Goal: Task Accomplishment & Management: Use online tool/utility

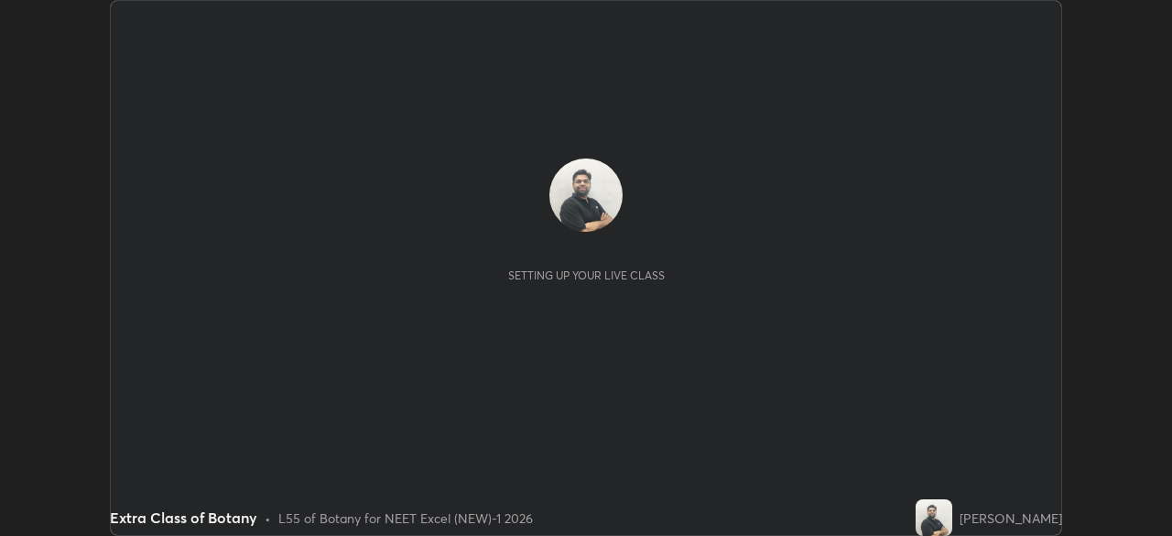
scroll to position [536, 1171]
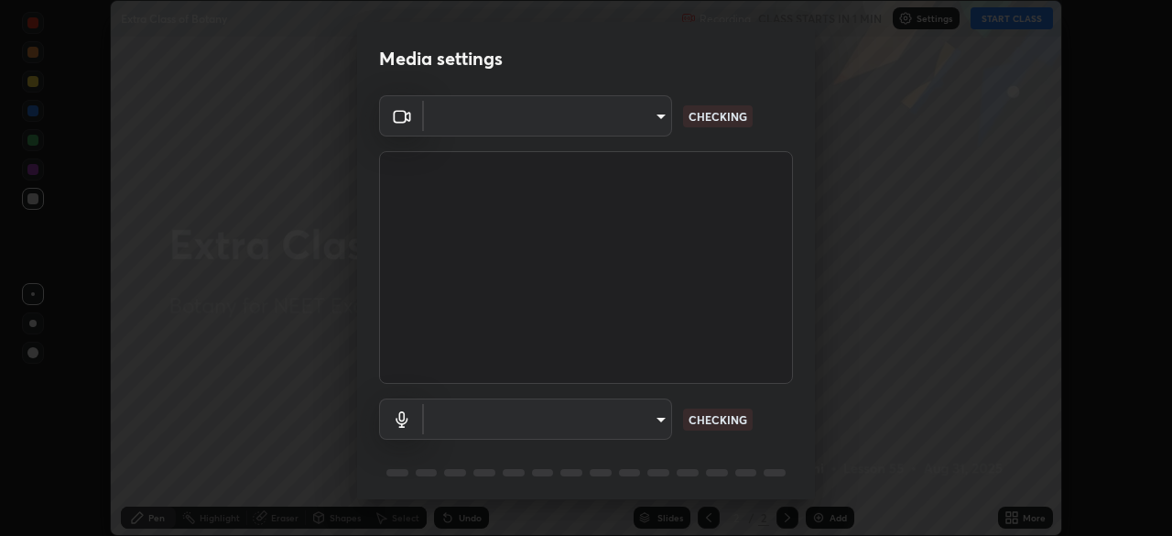
type input "1bc8c760721724c3bb23fa848bc882cb96d251e159a7e377002adb6141e657bd"
click at [624, 429] on body "Erase all Extra Class of Botany Recording CLASS STARTS IN 1 MIN Settings START …" at bounding box center [586, 268] width 1172 height 536
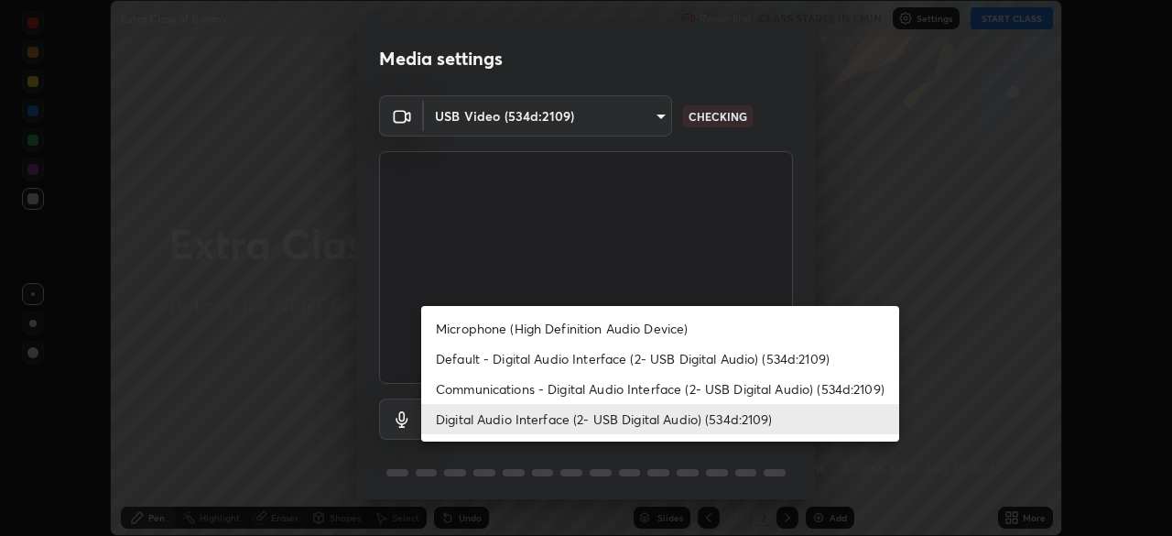
click at [625, 418] on li "Digital Audio Interface (2- USB Digital Audio) (534d:2109)" at bounding box center [660, 419] width 478 height 30
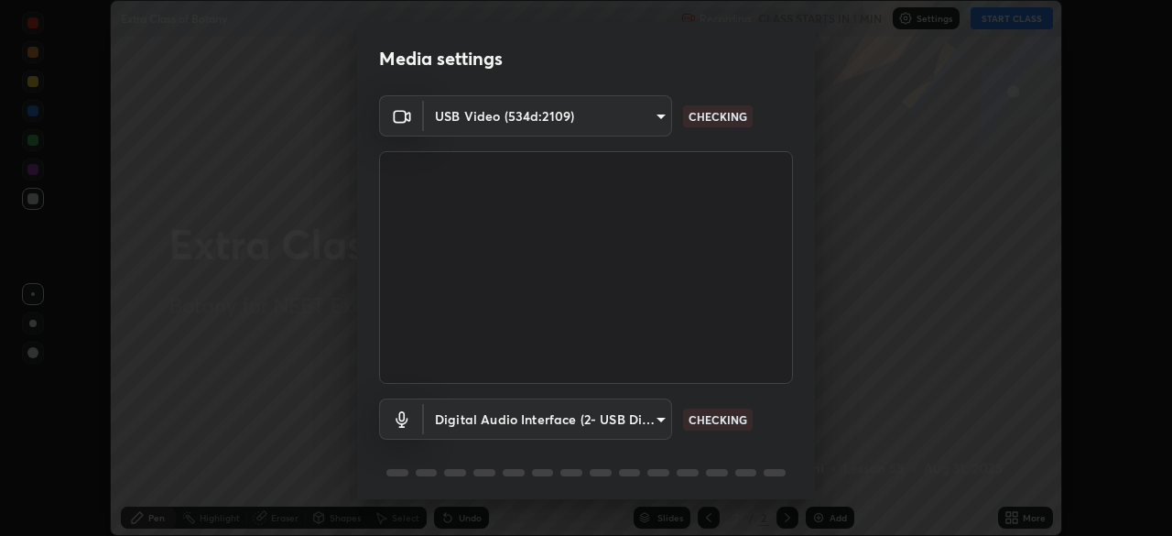
scroll to position [65, 0]
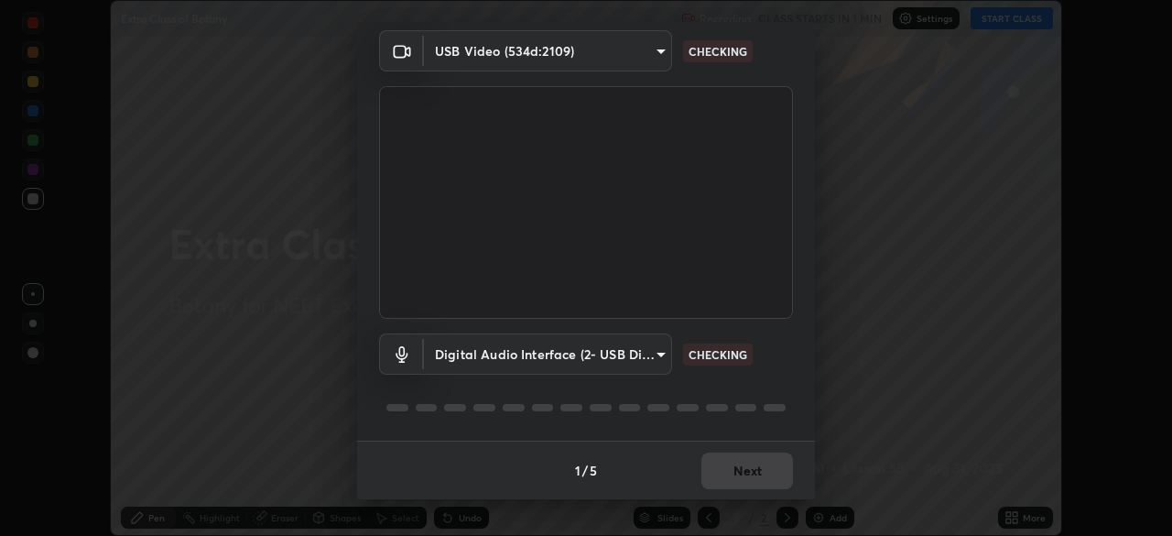
click at [755, 454] on div "1 / 5 Next" at bounding box center [586, 469] width 458 height 59
click at [763, 467] on div "1 / 5 Next" at bounding box center [586, 469] width 458 height 59
click at [764, 461] on div "1 / 5 Next" at bounding box center [586, 469] width 458 height 59
click at [760, 464] on div "1 / 5 Next" at bounding box center [586, 469] width 458 height 59
click at [764, 463] on div "1 / 5 Next" at bounding box center [586, 469] width 458 height 59
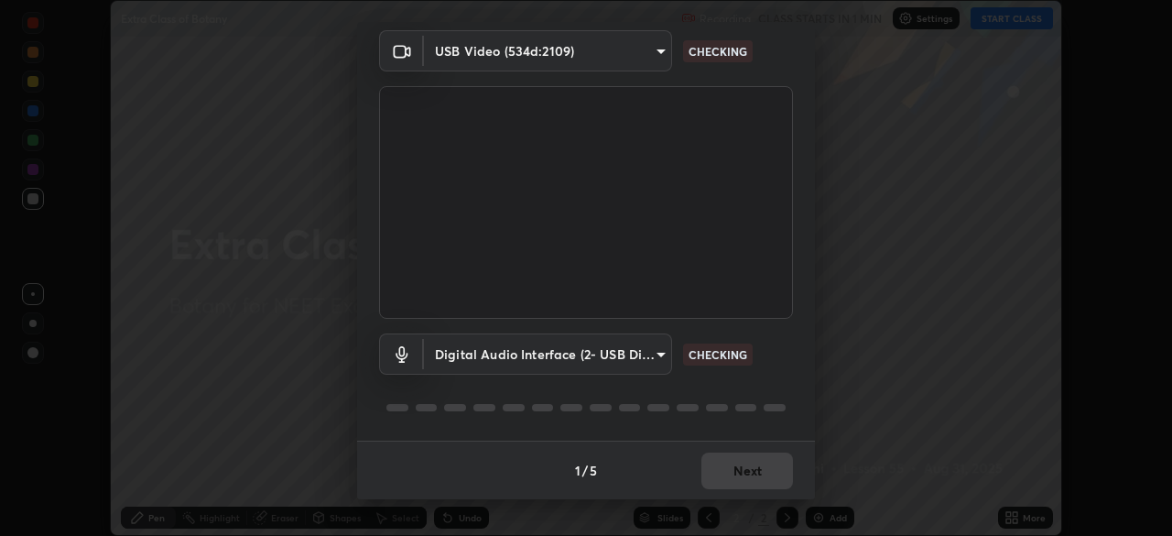
click at [776, 470] on div "1 / 5 Next" at bounding box center [586, 469] width 458 height 59
click at [785, 467] on div "1 / 5 Next" at bounding box center [586, 469] width 458 height 59
click at [783, 456] on div "1 / 5 Next" at bounding box center [586, 469] width 458 height 59
click at [780, 456] on div "1 / 5 Next" at bounding box center [586, 469] width 458 height 59
click at [773, 452] on div "1 / 5 Next" at bounding box center [586, 469] width 458 height 59
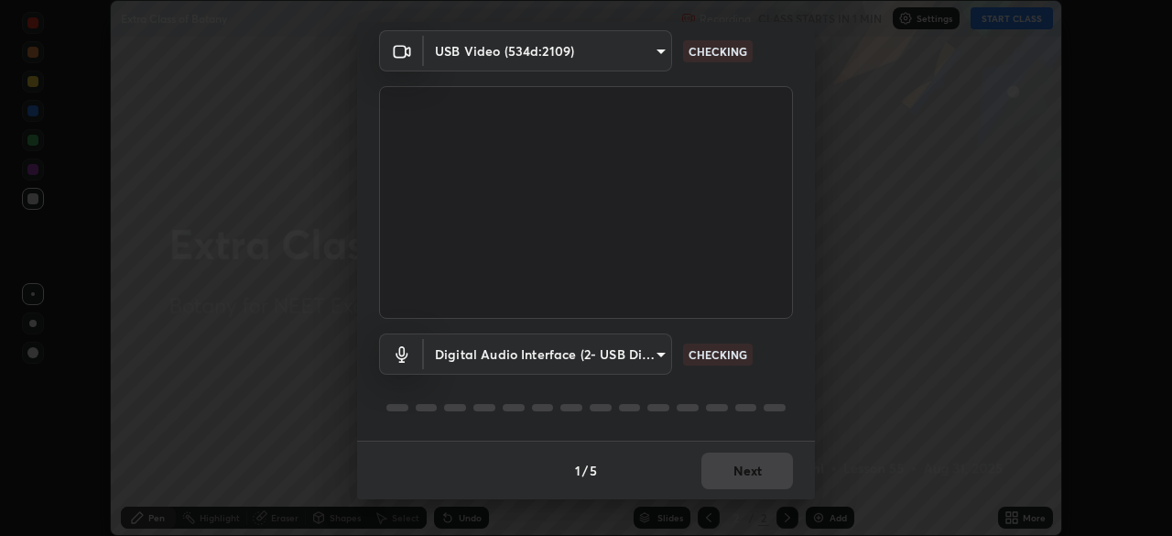
click at [771, 457] on div "1 / 5 Next" at bounding box center [586, 469] width 458 height 59
click at [774, 457] on div "1 / 5 Next" at bounding box center [586, 469] width 458 height 59
click at [769, 453] on div "1 / 5 Next" at bounding box center [586, 469] width 458 height 59
click at [771, 465] on div "1 / 5 Next" at bounding box center [586, 469] width 458 height 59
click at [775, 462] on div "1 / 5 Next" at bounding box center [586, 469] width 458 height 59
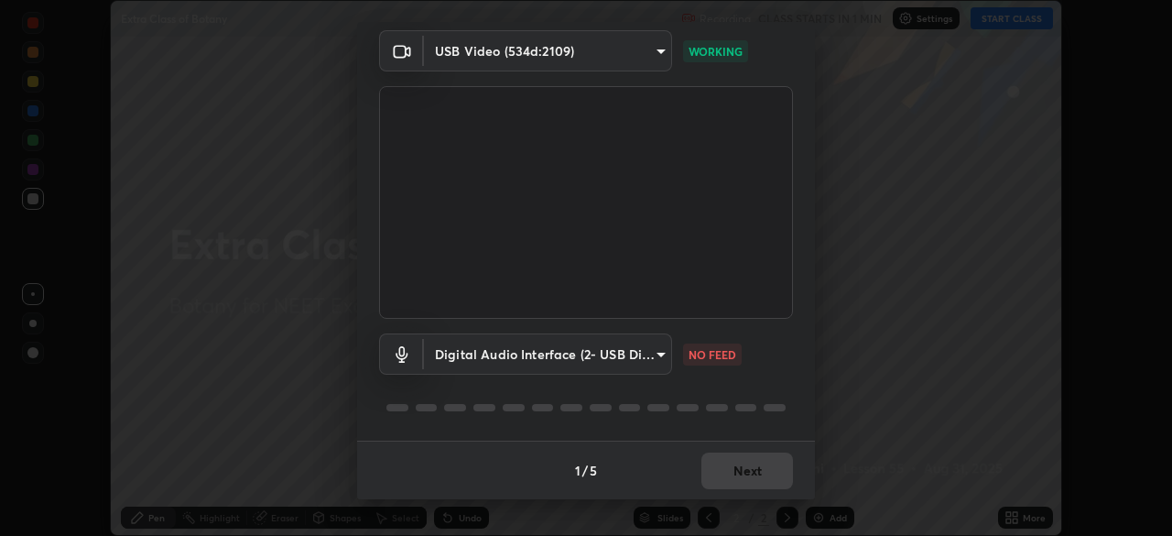
click at [778, 463] on div "1 / 5 Next" at bounding box center [586, 469] width 458 height 59
click at [637, 341] on body "Erase all Extra Class of Botany Recording CLASS STARTS IN 1 MIN Settings START …" at bounding box center [586, 268] width 1172 height 536
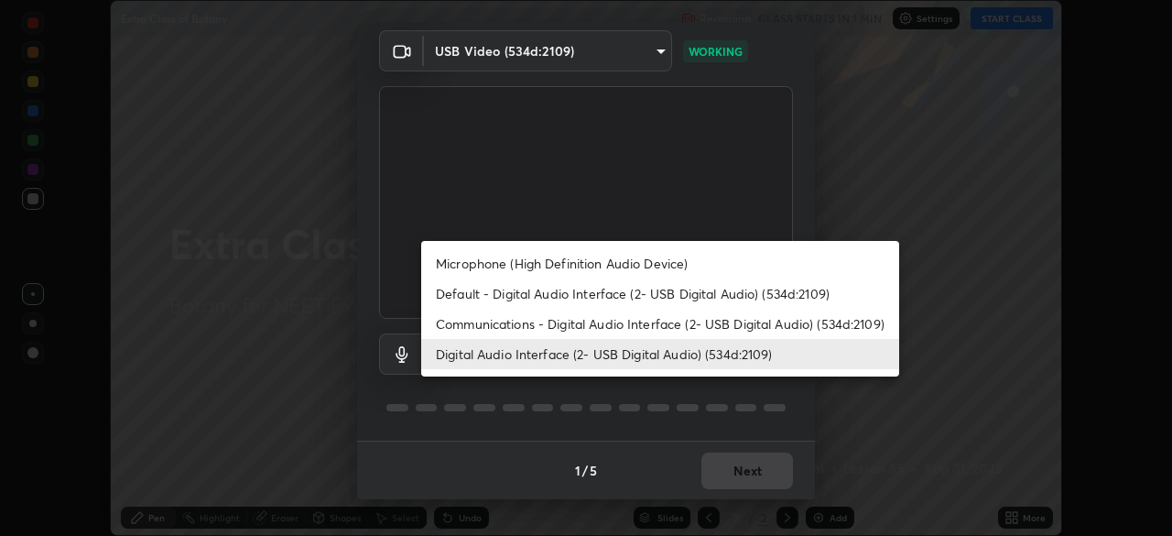
click at [629, 294] on li "Default - Digital Audio Interface (2- USB Digital Audio) (534d:2109)" at bounding box center [660, 293] width 478 height 30
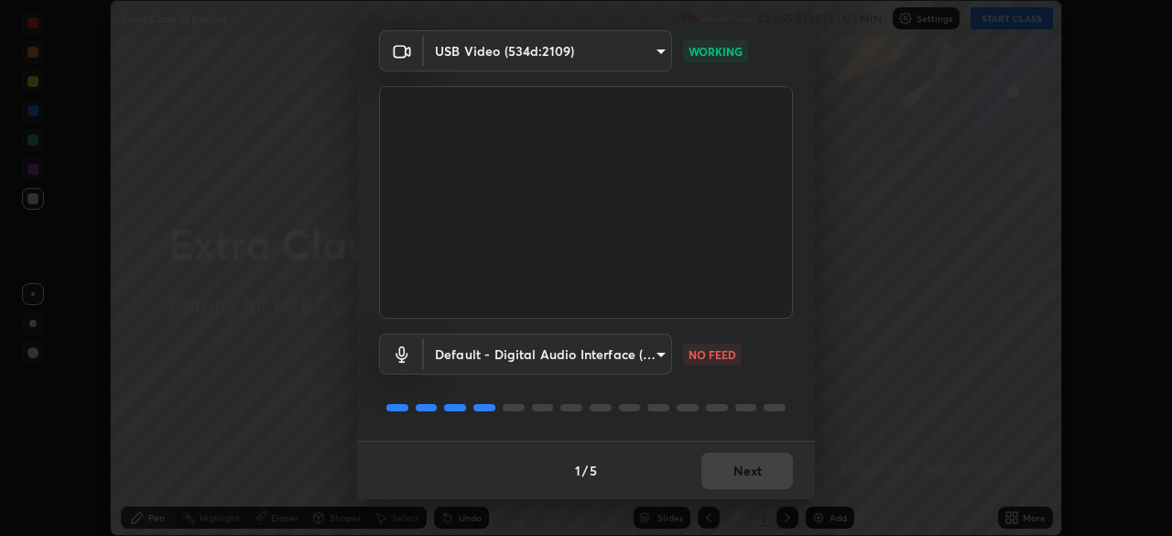
click at [633, 355] on body "Erase all Extra Class of Botany Recording CLASS STARTS IN 1 MIN Settings START …" at bounding box center [586, 268] width 1172 height 536
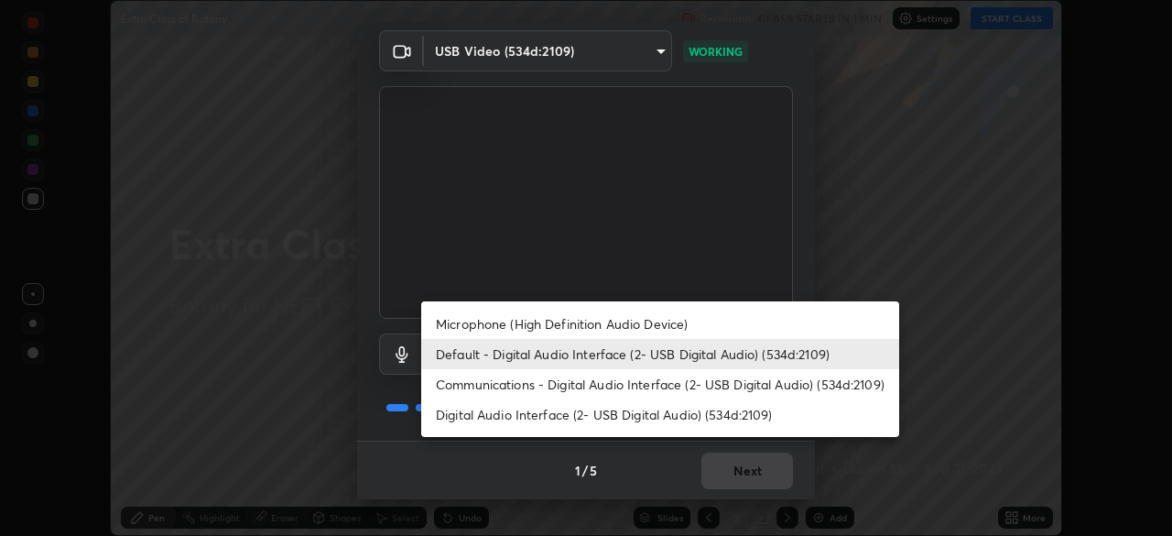
click at [620, 408] on li "Digital Audio Interface (2- USB Digital Audio) (534d:2109)" at bounding box center [660, 414] width 478 height 30
type input "1918f708b987fa0595dc9586349fa6393aff4c3e10ee40660038fb12667bac0b"
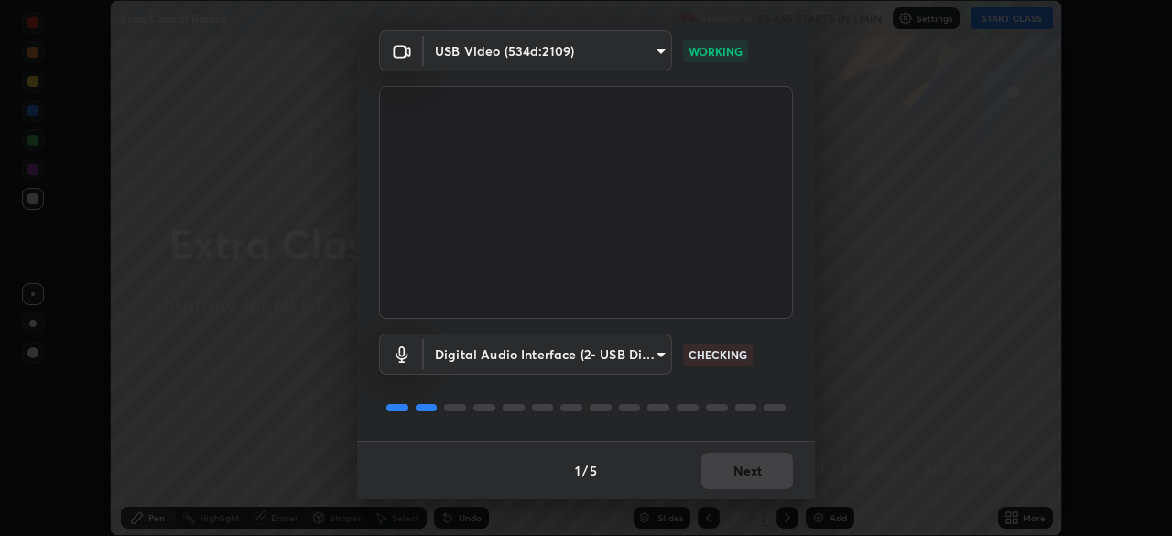
click at [752, 465] on div "1 / 5 Next" at bounding box center [586, 469] width 458 height 59
click at [736, 470] on div "1 / 5 Next" at bounding box center [586, 469] width 458 height 59
click at [737, 466] on button "Next" at bounding box center [747, 470] width 92 height 37
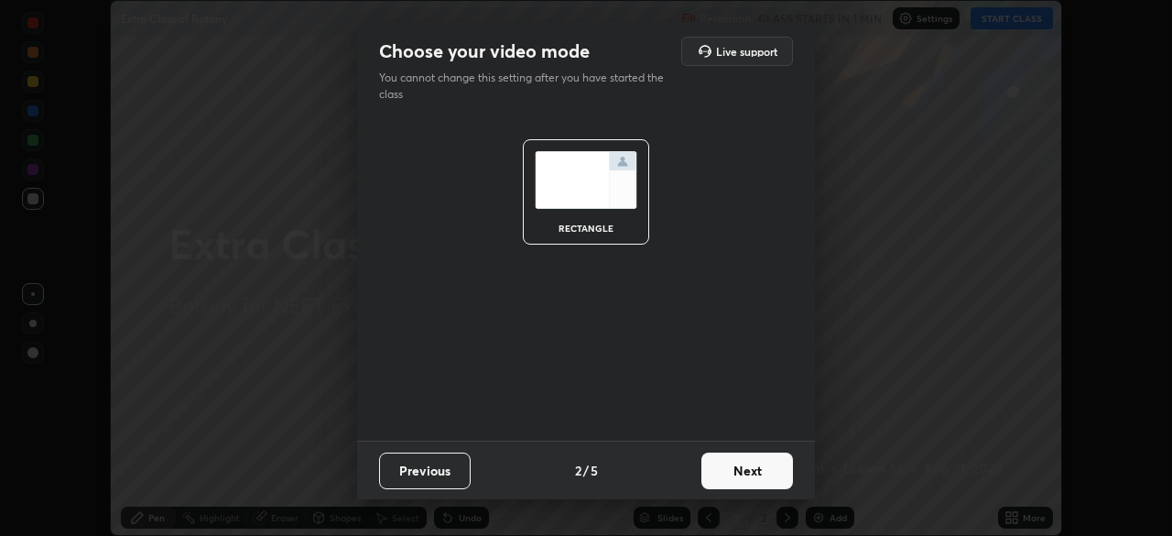
click at [756, 477] on button "Next" at bounding box center [747, 470] width 92 height 37
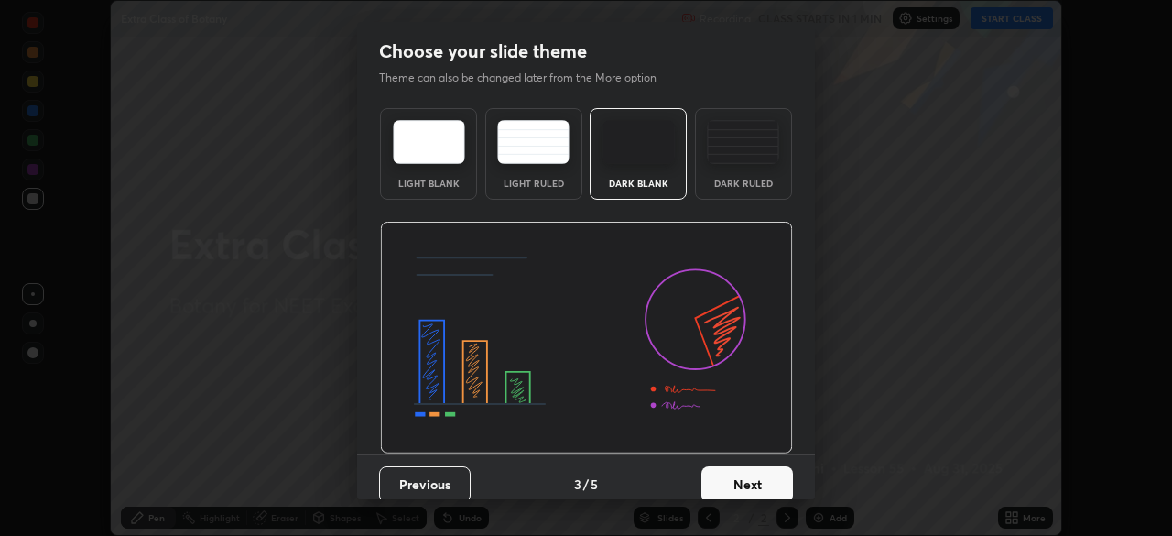
click at [760, 479] on button "Next" at bounding box center [747, 484] width 92 height 37
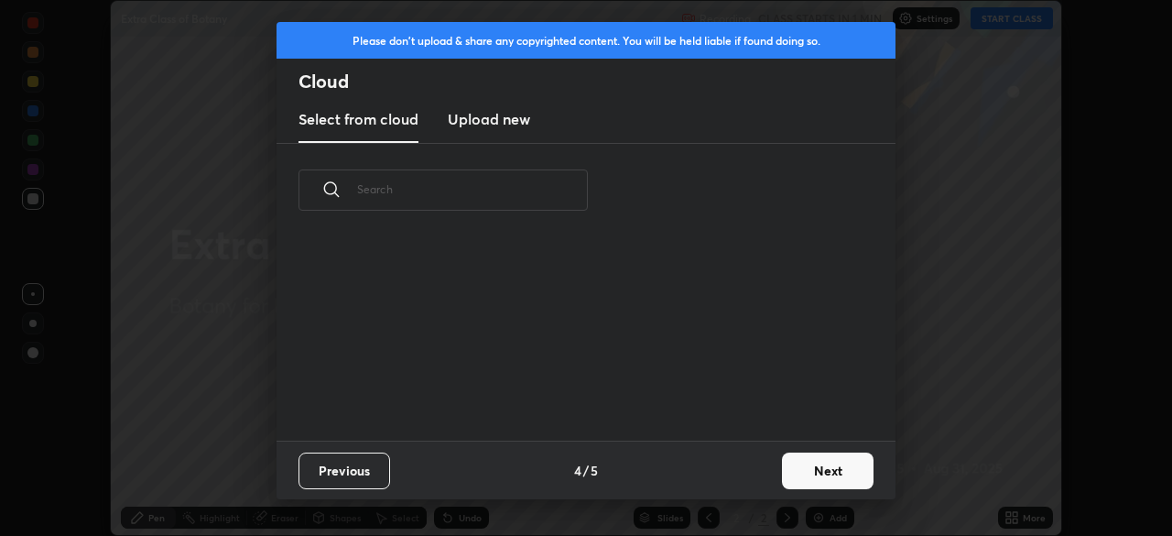
click at [793, 486] on button "Next" at bounding box center [828, 470] width 92 height 37
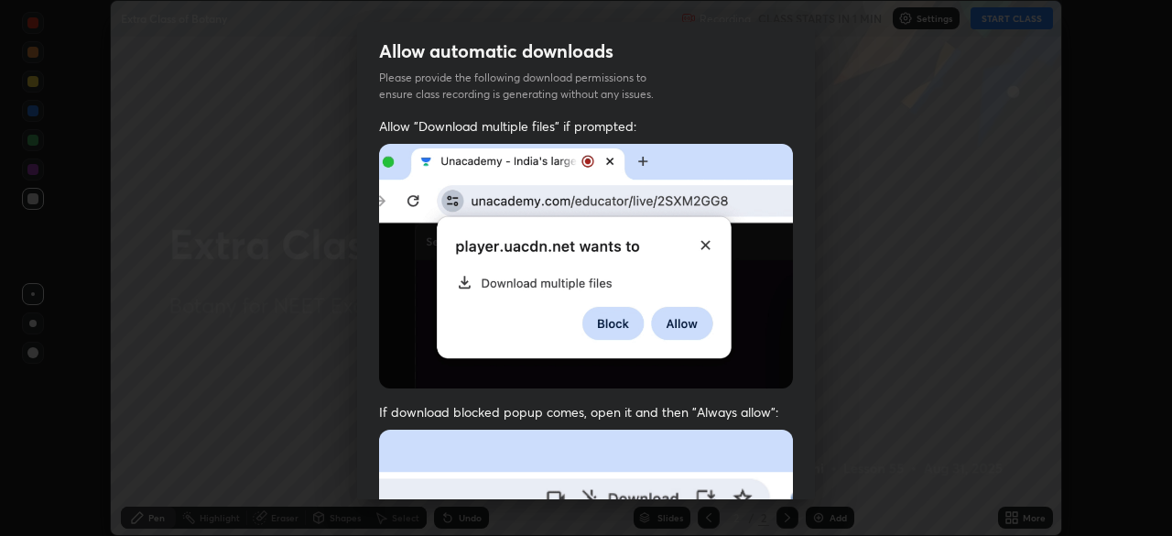
click at [825, 471] on div "Allow automatic downloads Please provide the following download permissions to …" at bounding box center [586, 268] width 1172 height 536
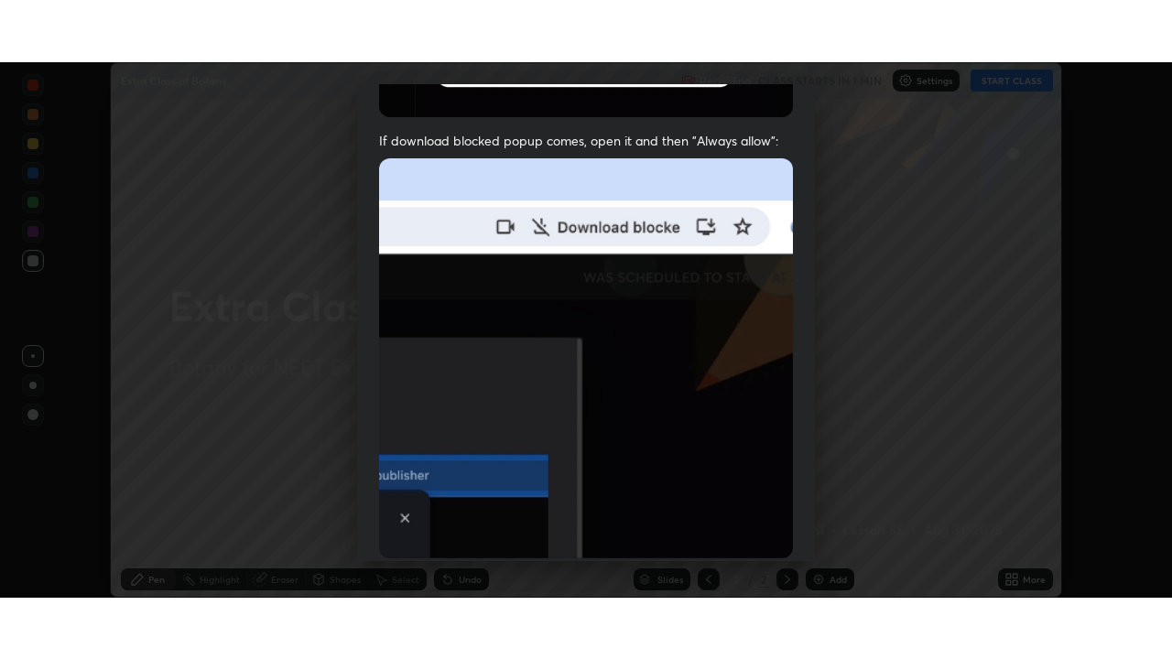
scroll to position [439, 0]
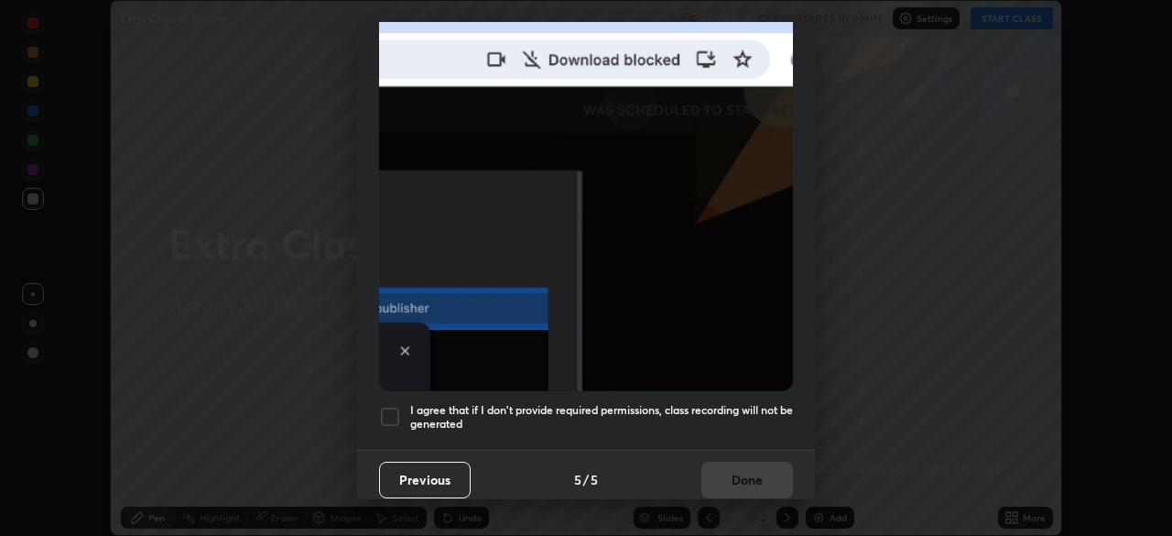
click at [388, 409] on div at bounding box center [390, 417] width 22 height 22
click at [756, 469] on button "Done" at bounding box center [747, 480] width 92 height 37
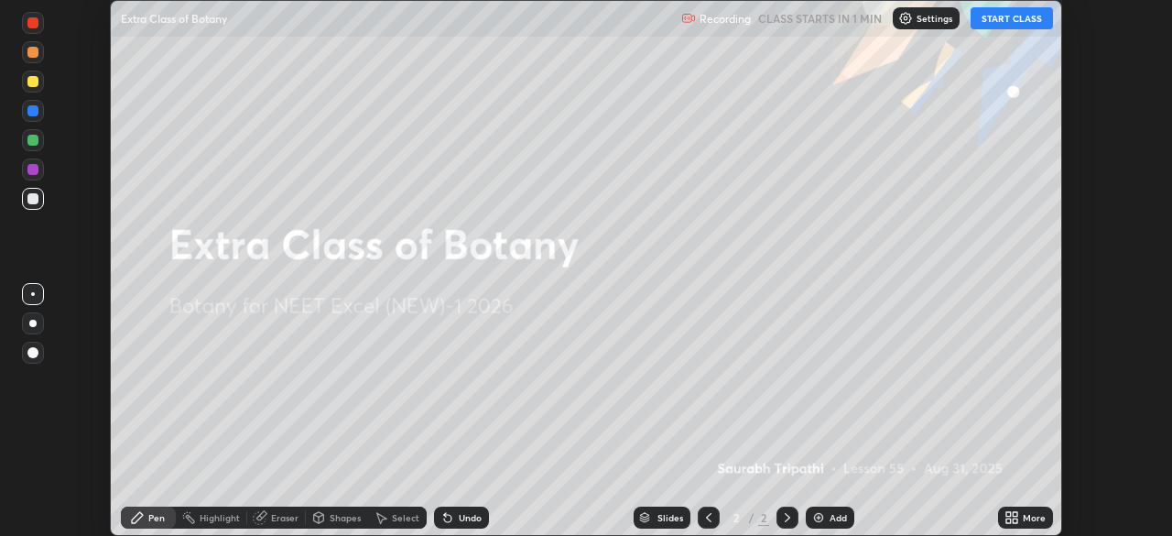
click at [1007, 521] on icon at bounding box center [1008, 520] width 5 height 5
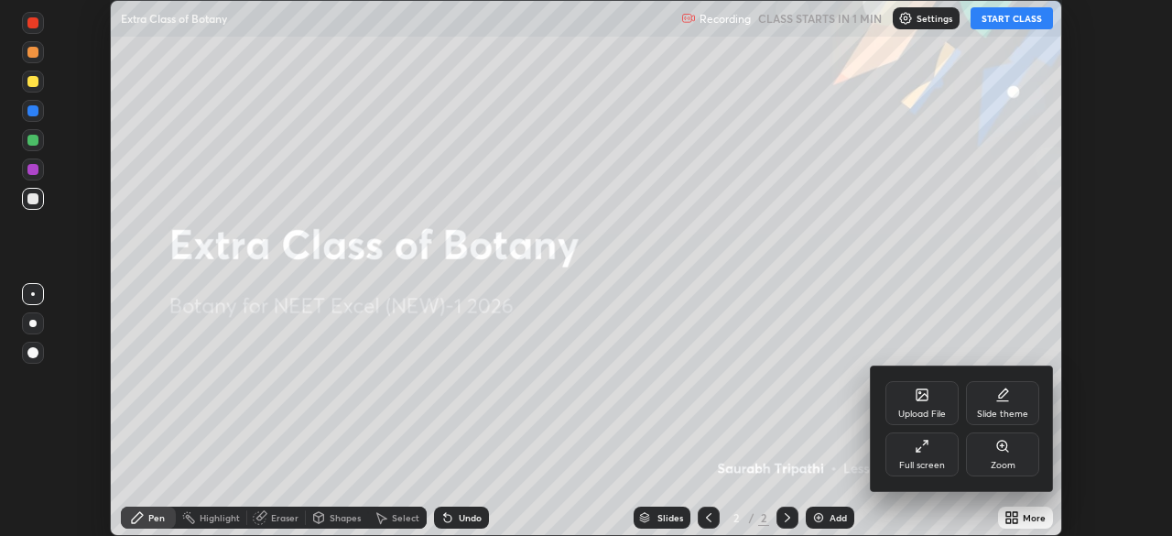
click at [916, 438] on div "Full screen" at bounding box center [922, 454] width 73 height 44
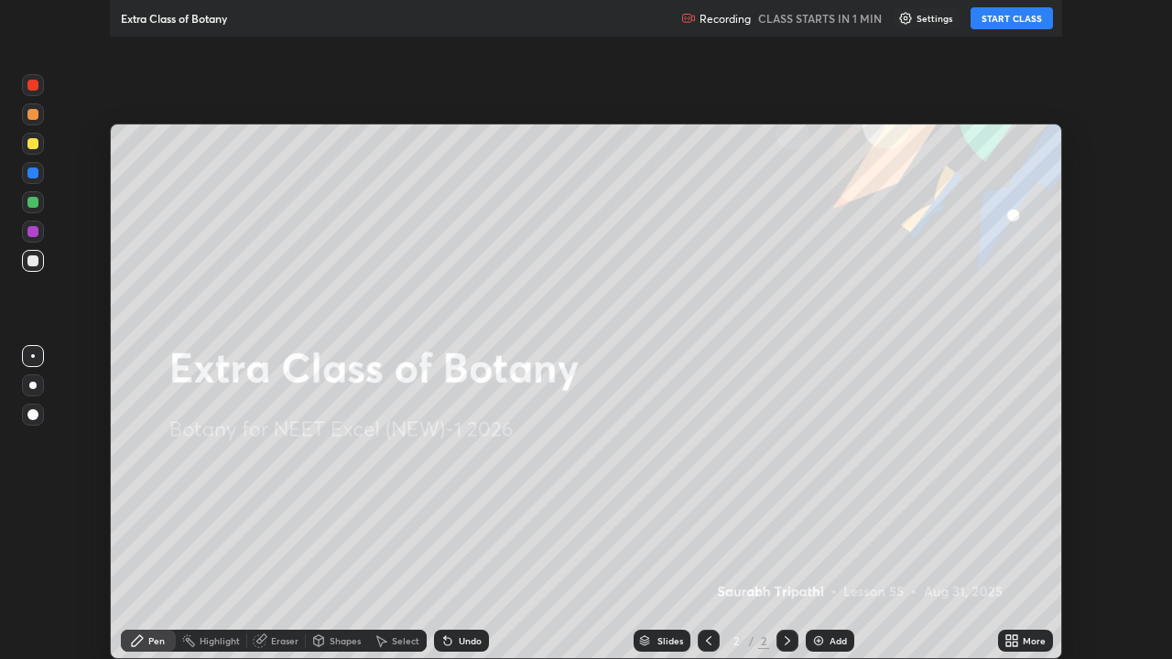
scroll to position [659, 1172]
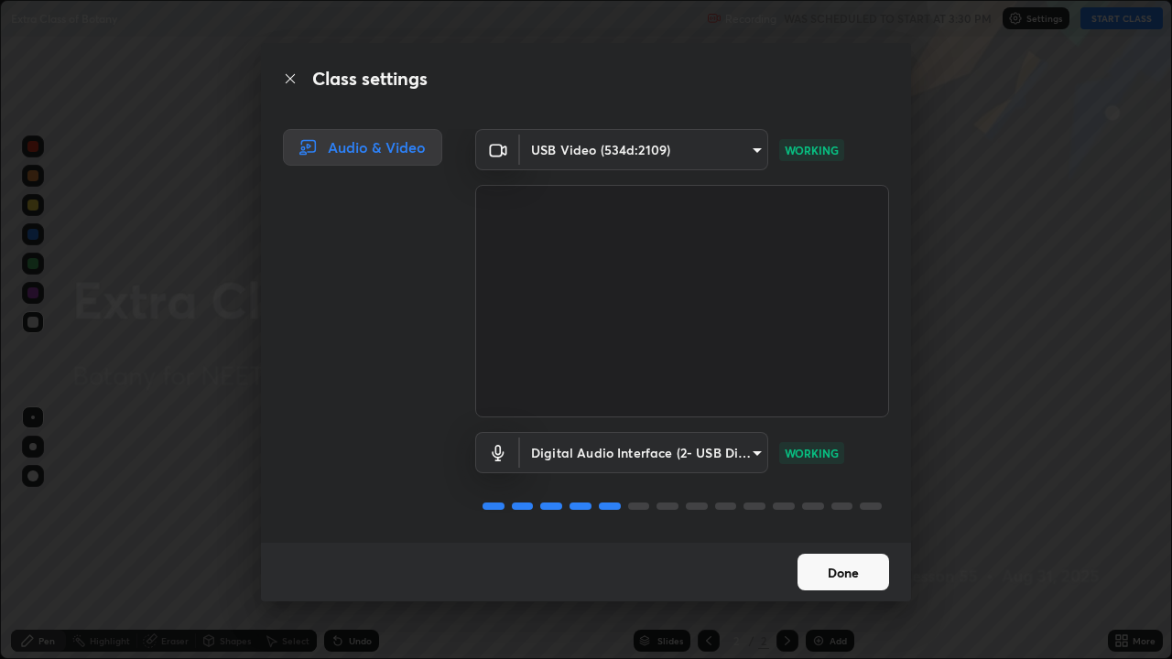
click at [820, 535] on button "Done" at bounding box center [844, 572] width 92 height 37
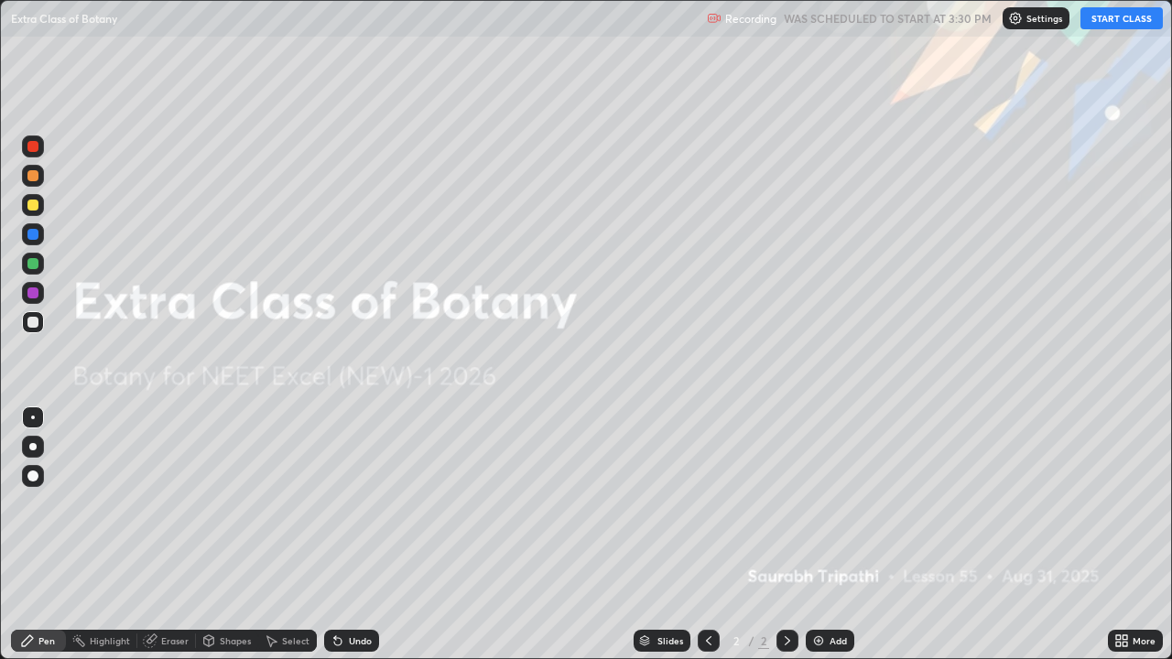
click at [1133, 535] on div "More" at bounding box center [1144, 640] width 23 height 9
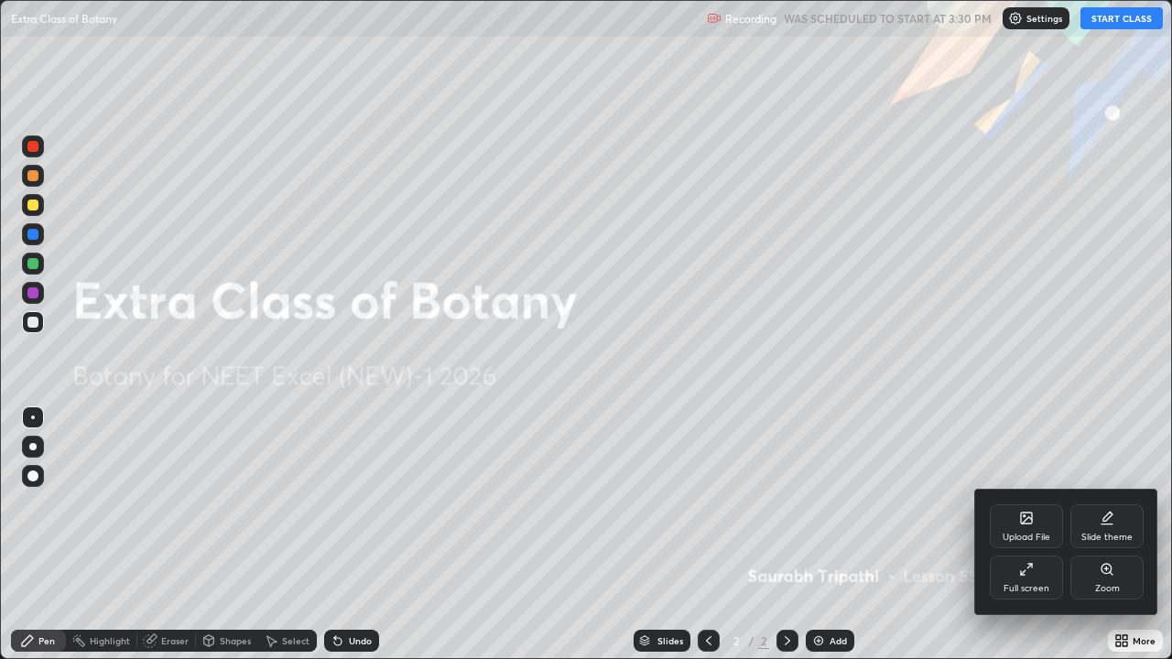
click at [1025, 515] on icon at bounding box center [1026, 518] width 11 height 11
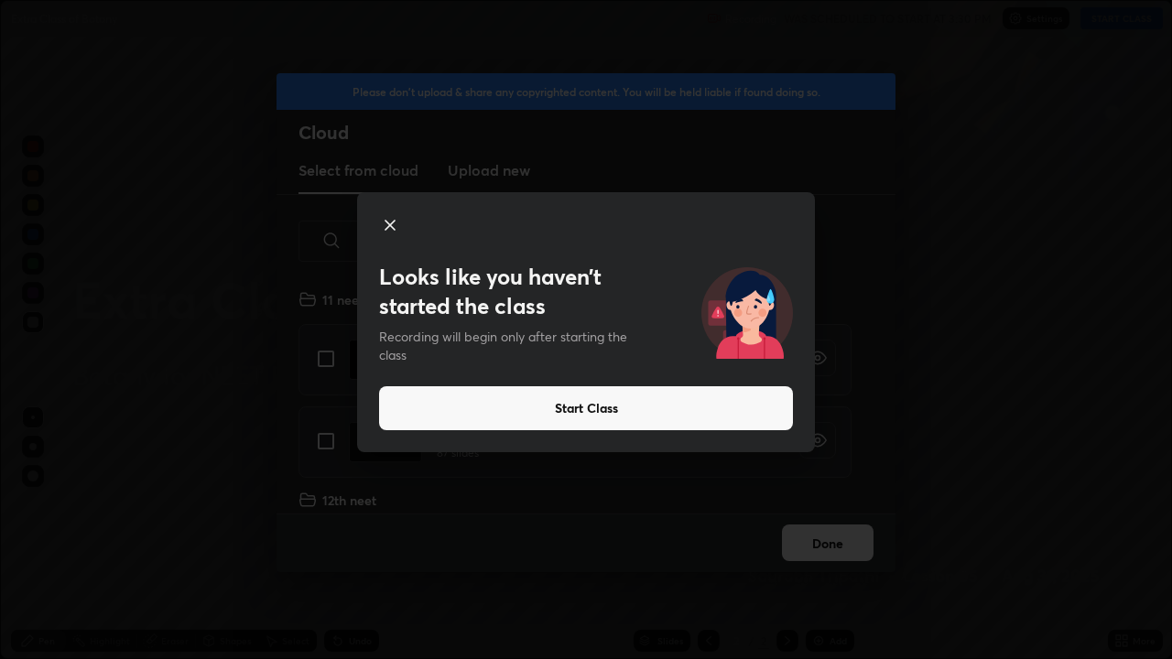
scroll to position [225, 588]
click at [609, 404] on button "Start Class" at bounding box center [586, 408] width 414 height 44
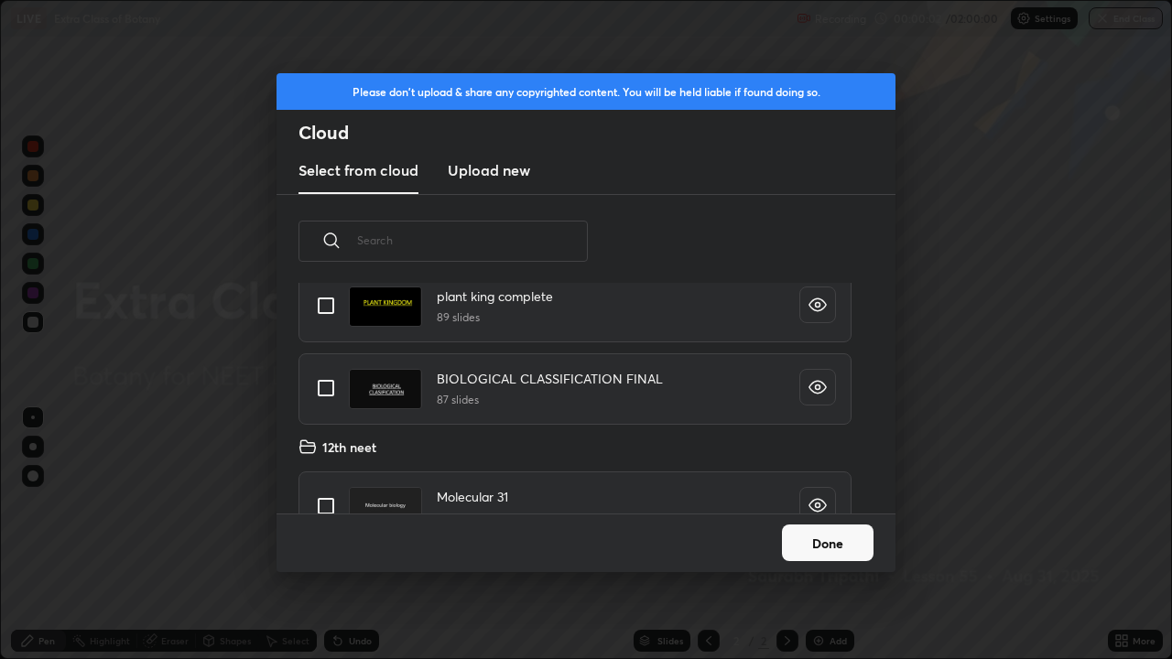
scroll to position [88, 0]
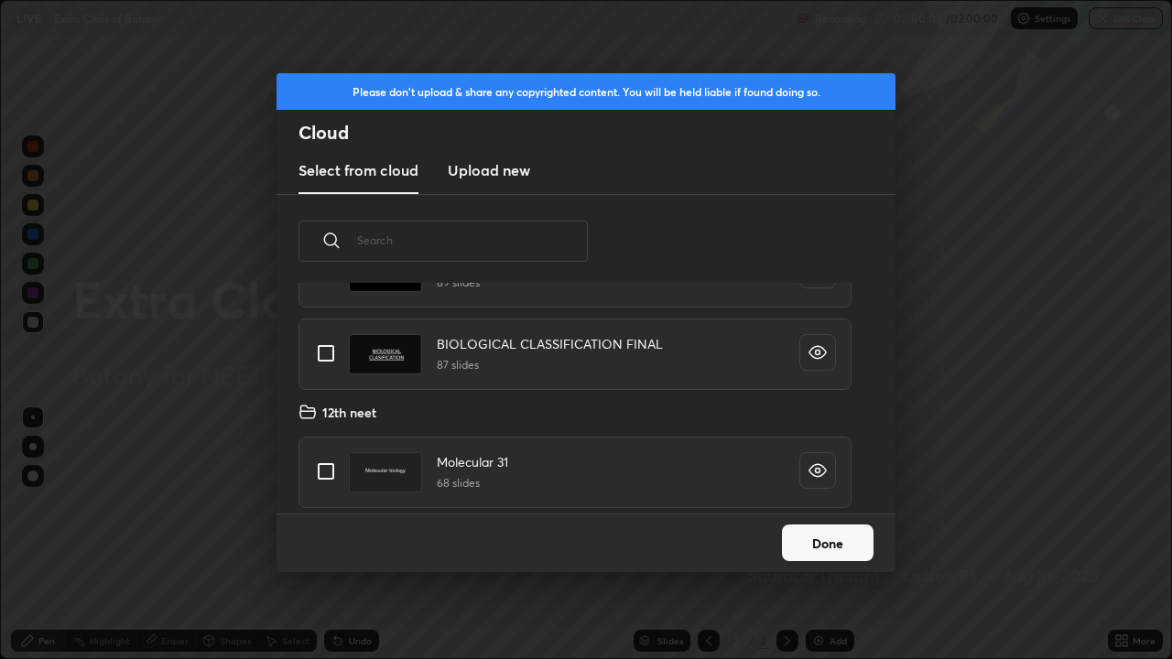
click at [324, 472] on input "grid" at bounding box center [326, 471] width 38 height 38
checkbox input "true"
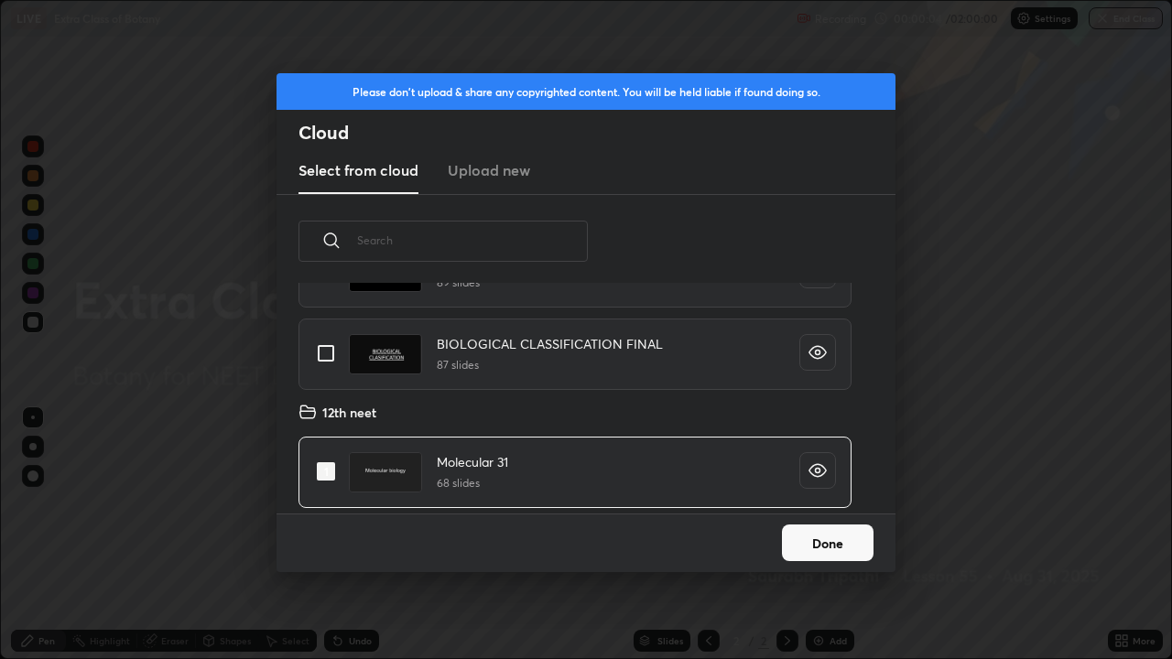
click at [799, 535] on button "Done" at bounding box center [828, 543] width 92 height 37
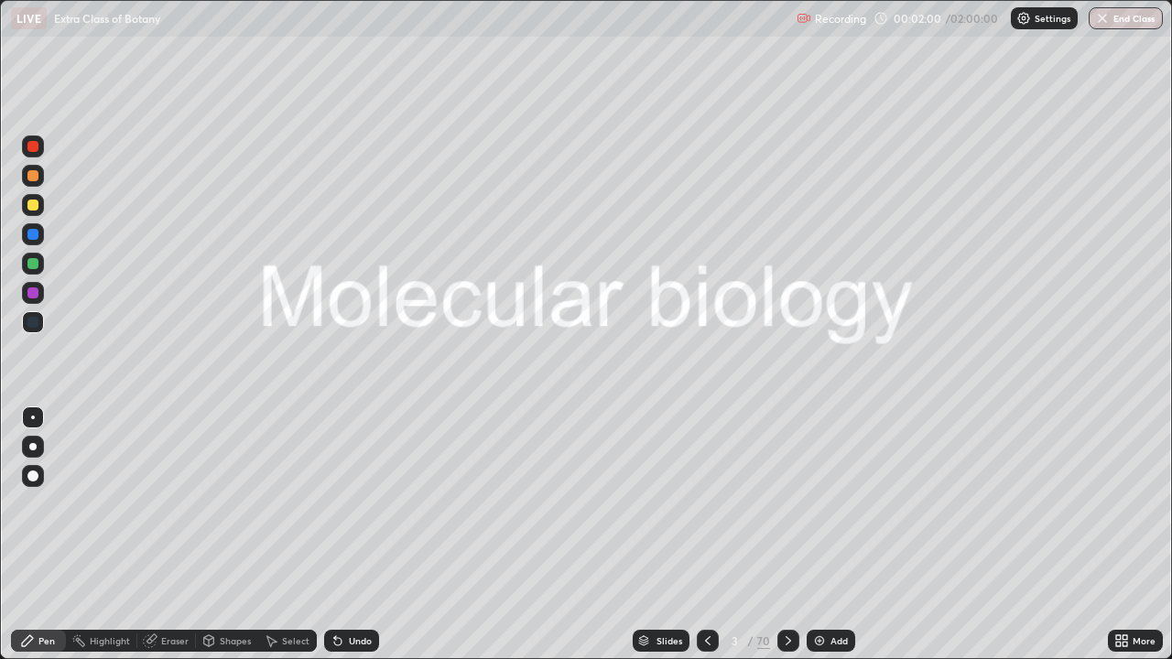
click at [669, 535] on div "Slides" at bounding box center [670, 640] width 26 height 9
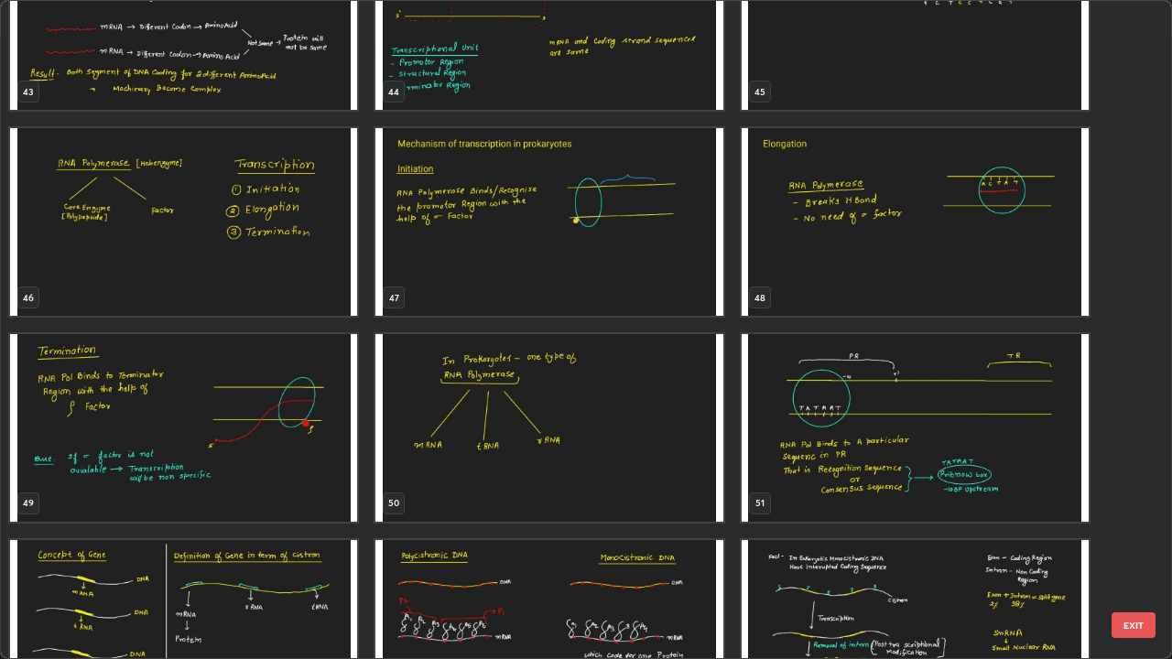
scroll to position [2967, 0]
click at [438, 420] on img "grid" at bounding box center [548, 428] width 347 height 188
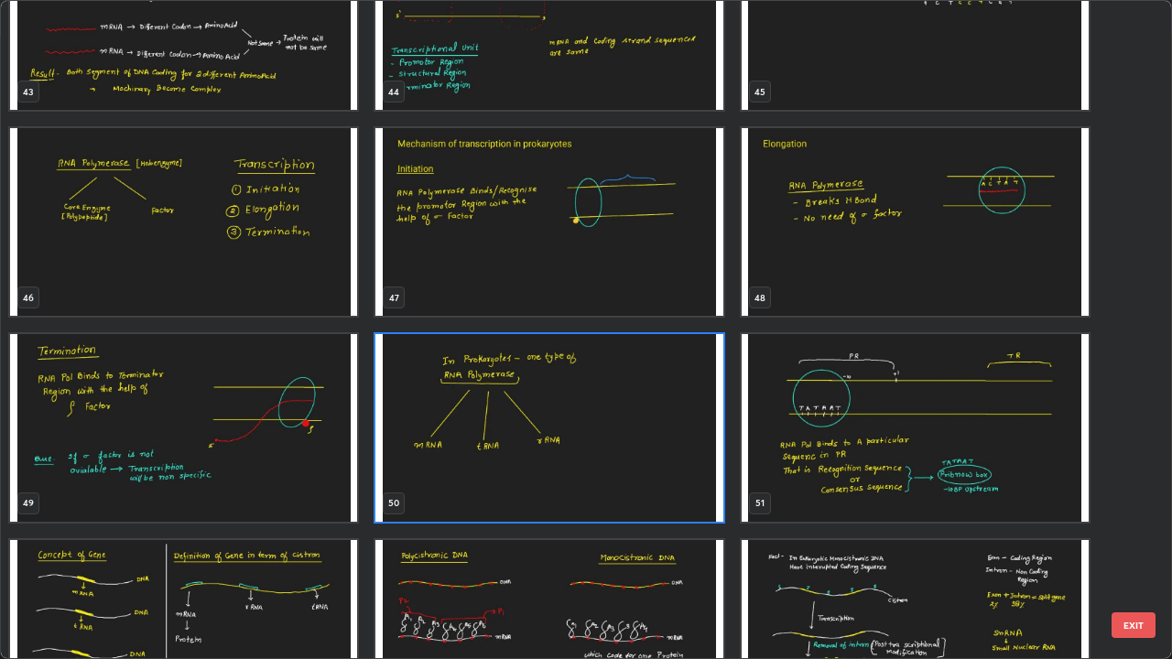
click at [438, 415] on img "grid" at bounding box center [548, 428] width 347 height 188
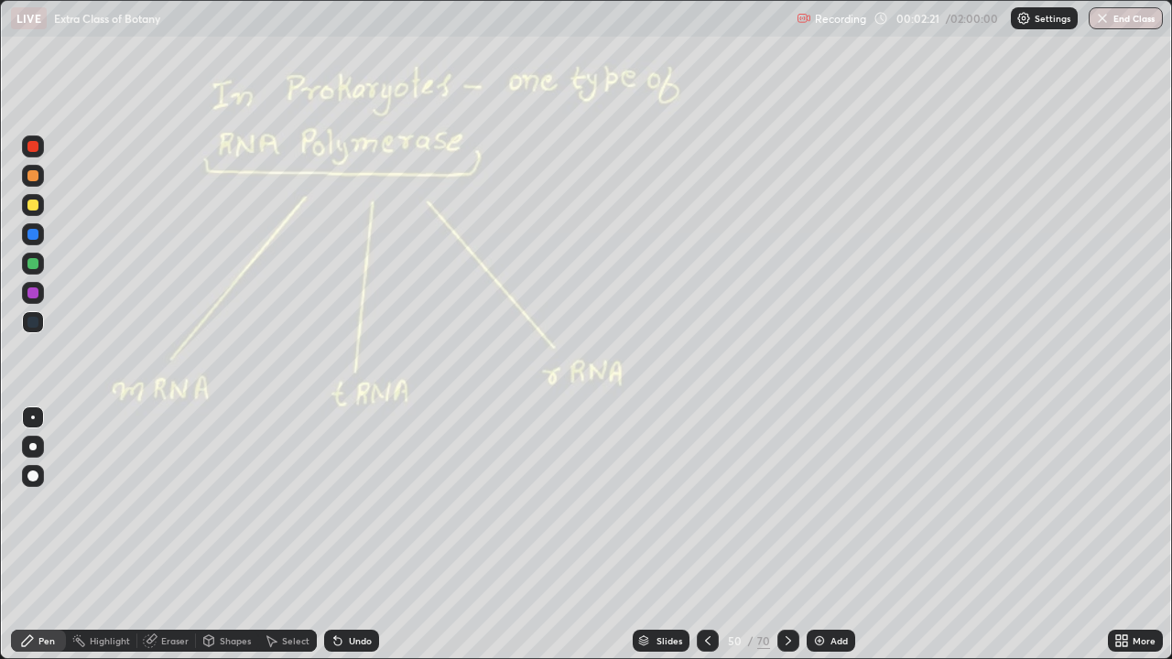
click at [706, 535] on icon at bounding box center [708, 641] width 15 height 15
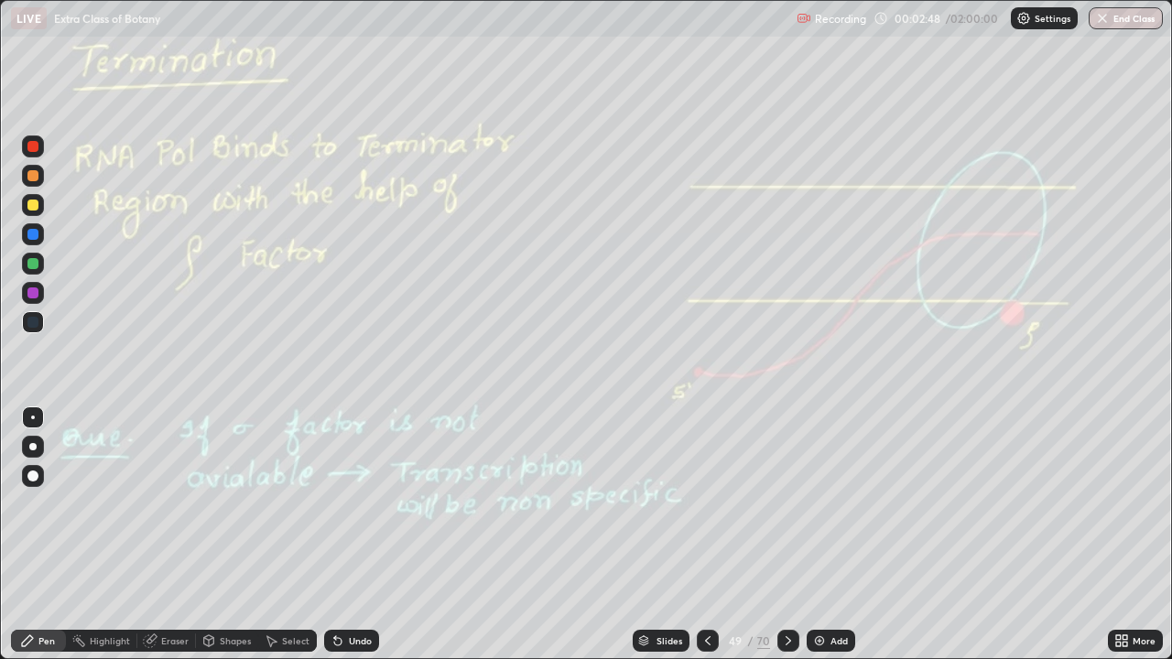
click at [787, 535] on icon at bounding box center [788, 640] width 5 height 9
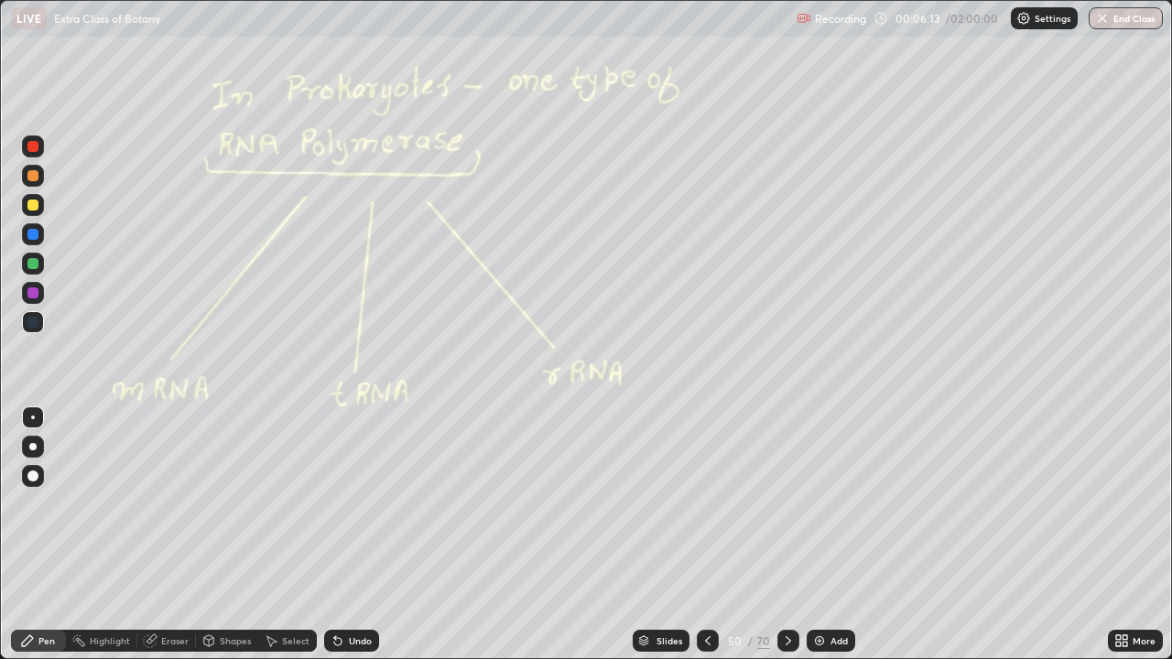
click at [828, 535] on div "Add" at bounding box center [831, 641] width 49 height 22
click at [34, 480] on div at bounding box center [32, 476] width 11 height 11
click at [33, 325] on div at bounding box center [32, 322] width 11 height 11
click at [27, 212] on div at bounding box center [33, 205] width 22 height 22
click at [31, 174] on div at bounding box center [32, 175] width 11 height 11
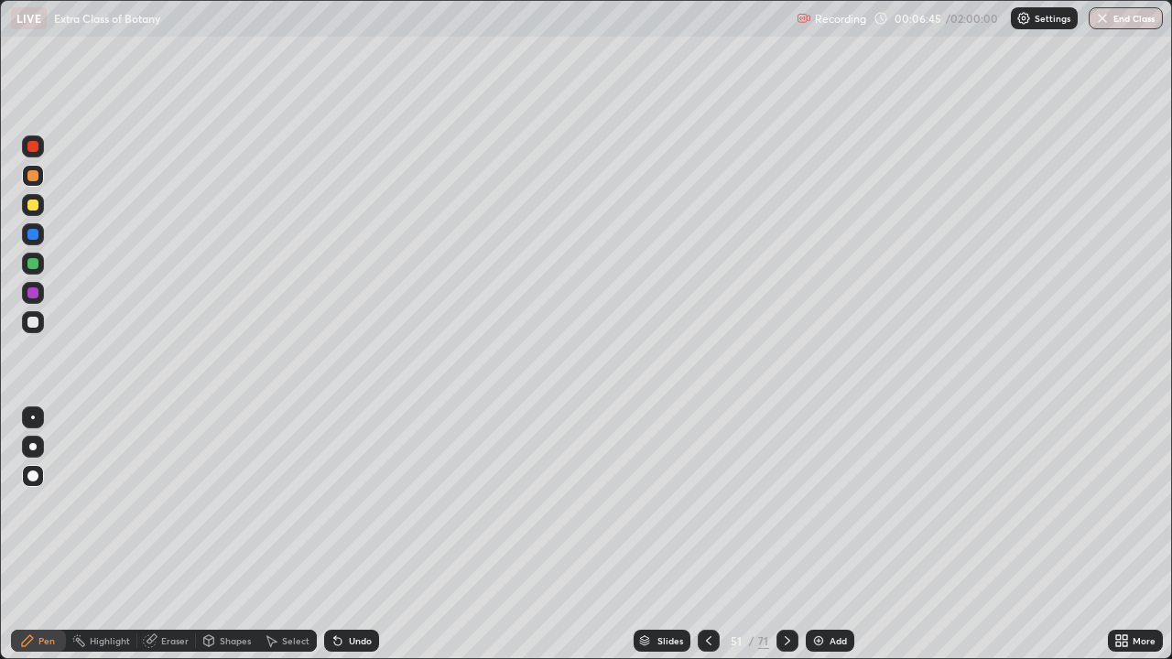
click at [37, 290] on div at bounding box center [32, 293] width 11 height 11
click at [36, 331] on div at bounding box center [33, 322] width 22 height 22
click at [37, 418] on div at bounding box center [33, 418] width 22 height 22
click at [105, 535] on div "Highlight" at bounding box center [110, 640] width 40 height 9
click at [158, 535] on div "Eraser" at bounding box center [166, 641] width 59 height 22
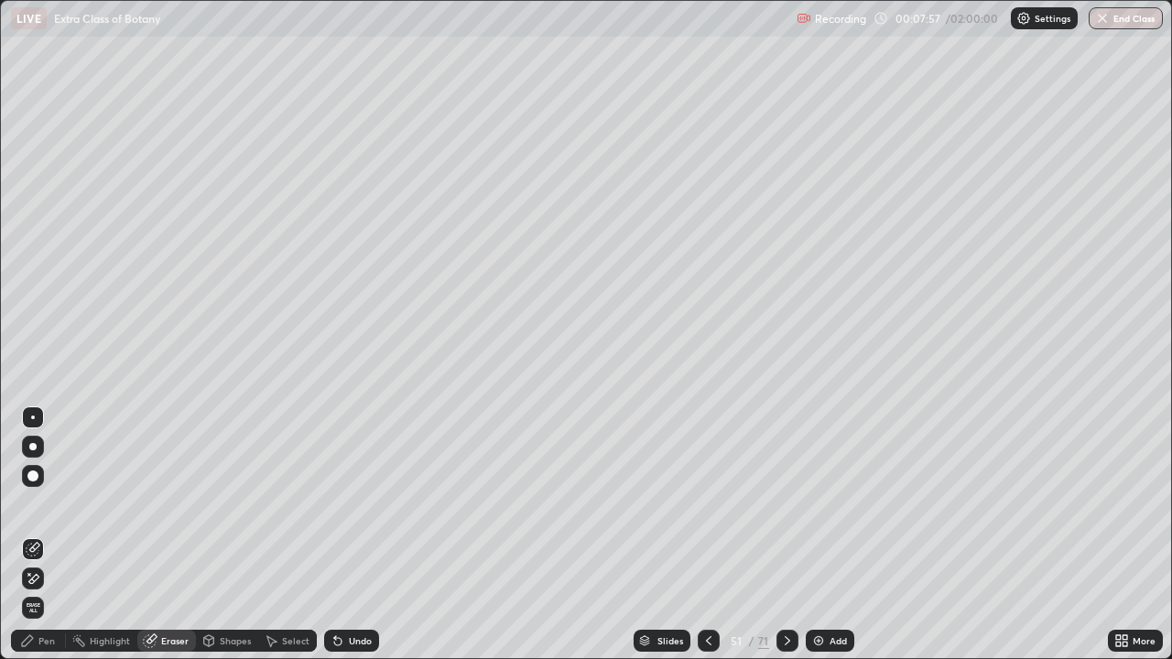
click at [32, 416] on div at bounding box center [33, 418] width 4 height 4
click at [31, 535] on icon at bounding box center [27, 641] width 15 height 15
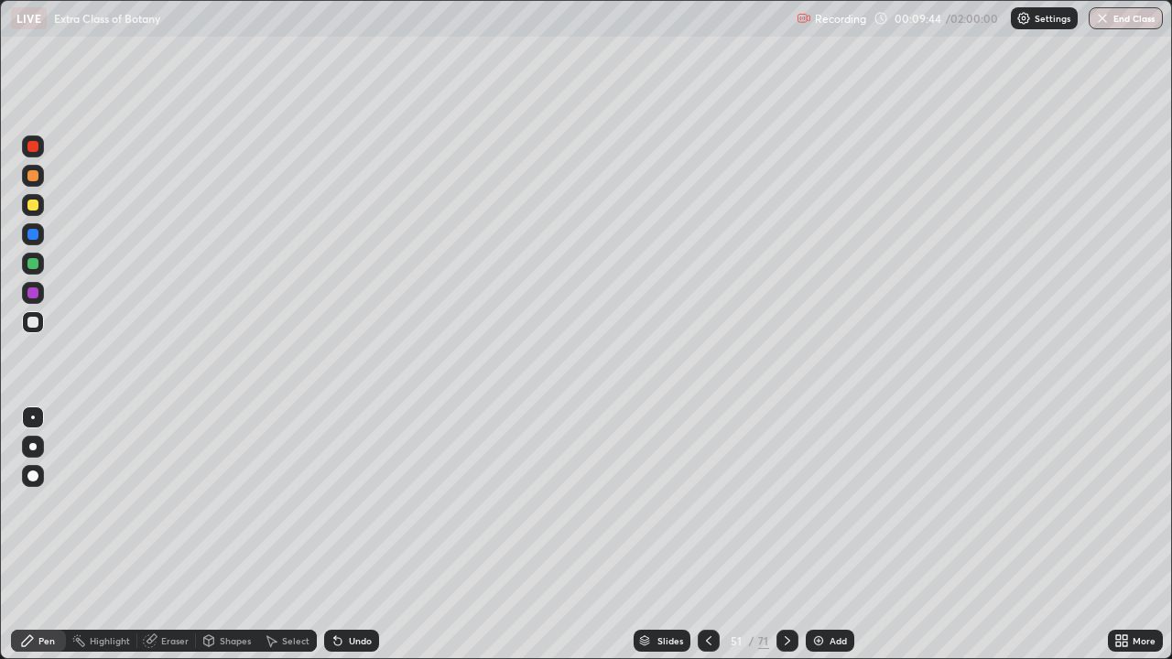
click at [786, 535] on icon at bounding box center [787, 641] width 15 height 15
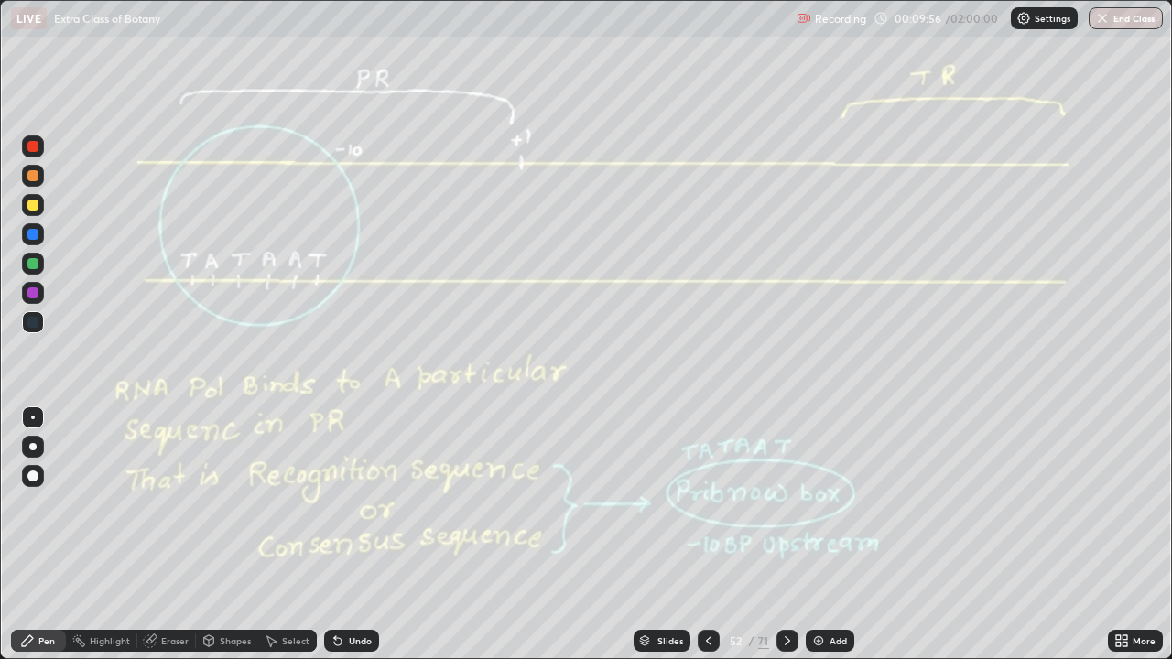
click at [40, 186] on div at bounding box center [33, 175] width 22 height 29
click at [707, 535] on icon at bounding box center [708, 641] width 15 height 15
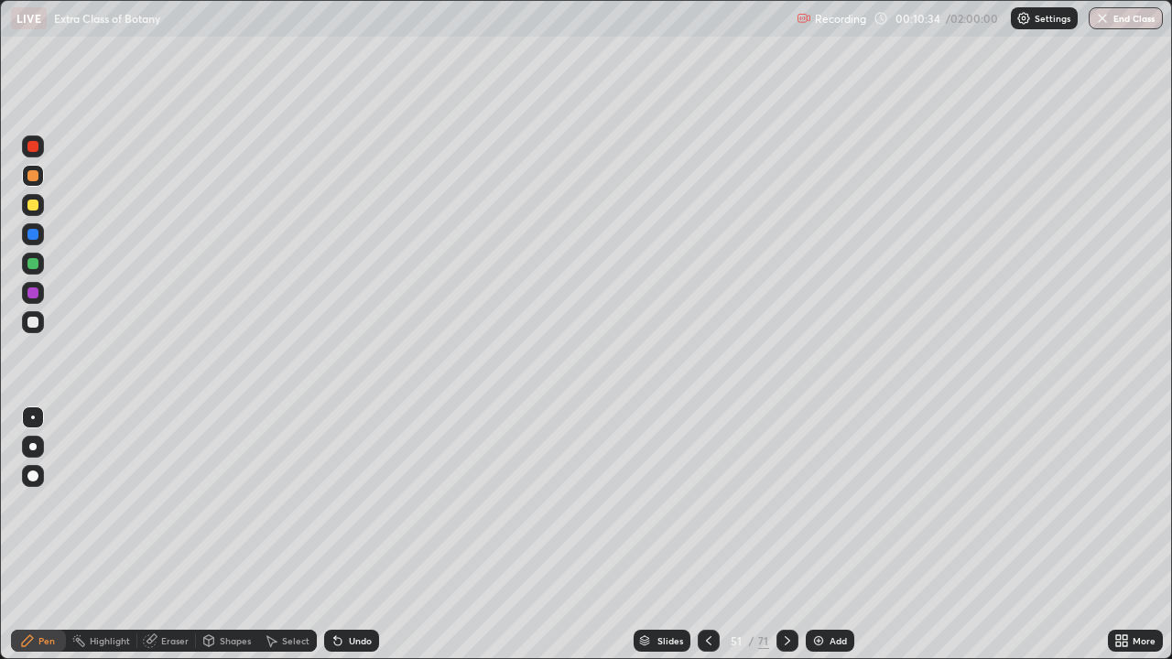
click at [707, 535] on icon at bounding box center [708, 641] width 15 height 15
click at [783, 535] on icon at bounding box center [787, 641] width 15 height 15
click at [785, 535] on icon at bounding box center [787, 641] width 15 height 15
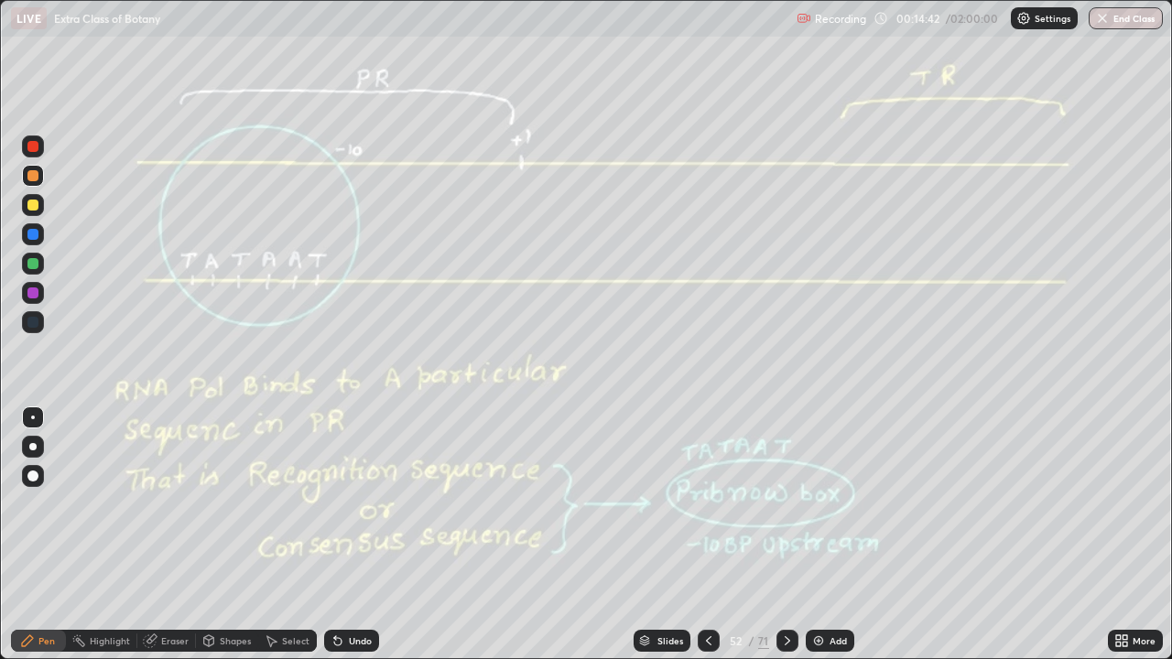
click at [832, 535] on div "Add" at bounding box center [838, 640] width 17 height 9
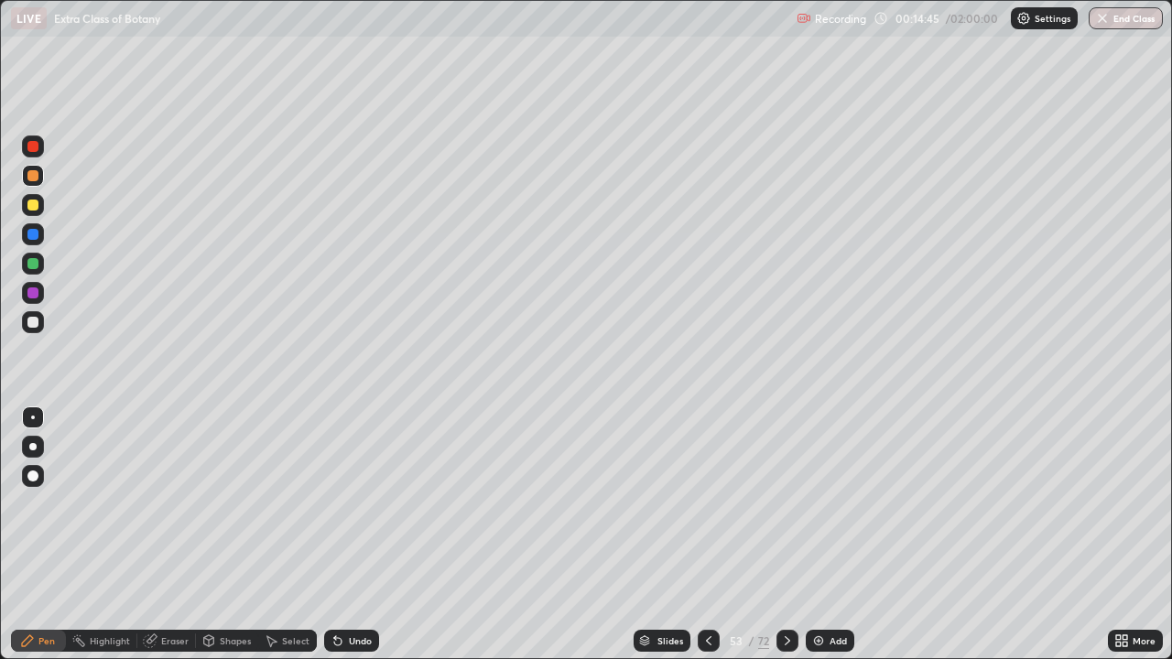
click at [31, 321] on div at bounding box center [32, 322] width 11 height 11
click at [36, 322] on div at bounding box center [32, 322] width 11 height 11
click at [30, 203] on div at bounding box center [32, 205] width 11 height 11
click at [33, 235] on div at bounding box center [32, 234] width 11 height 11
click at [784, 535] on icon at bounding box center [787, 641] width 15 height 15
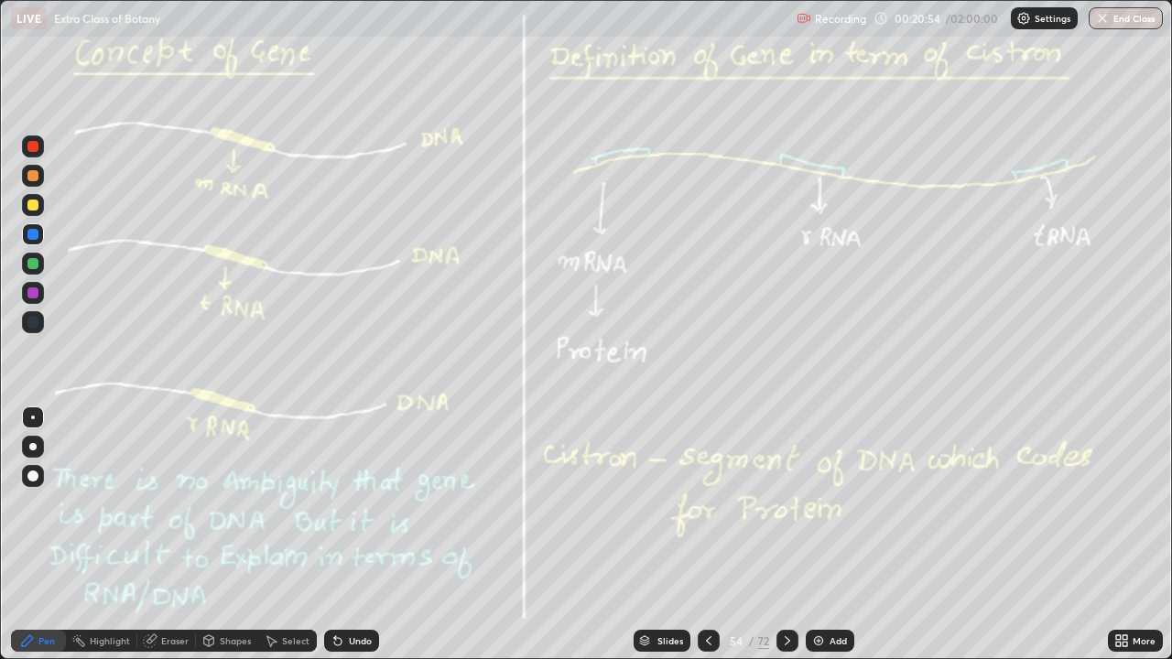
click at [167, 535] on div "Eraser" at bounding box center [174, 640] width 27 height 9
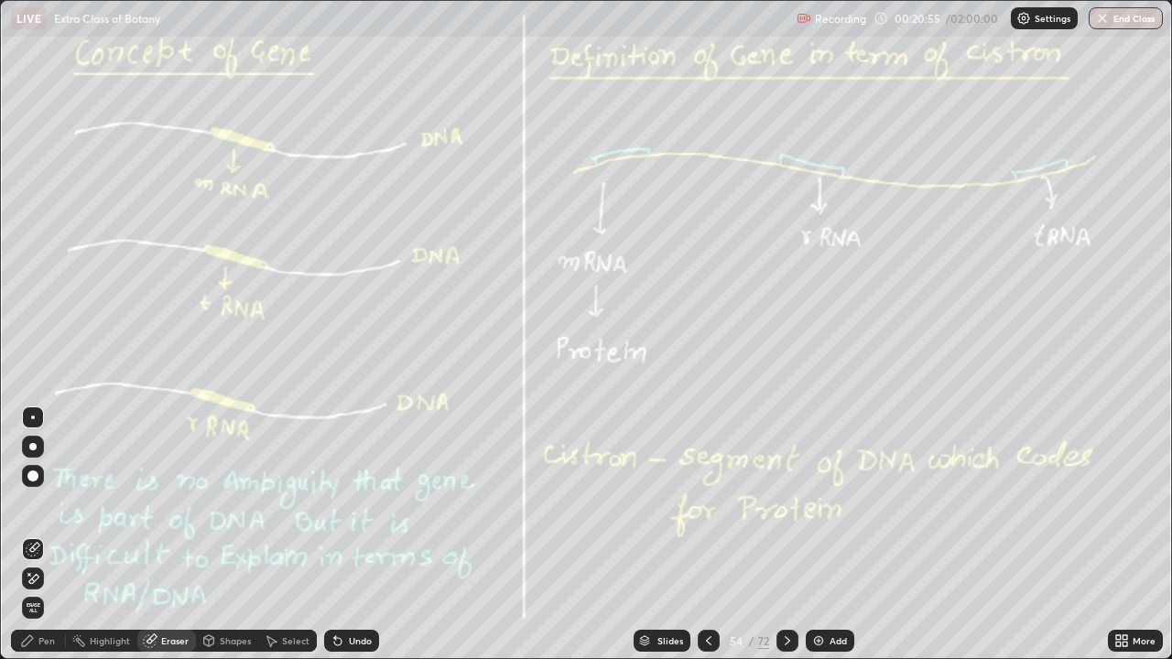
click at [38, 535] on icon at bounding box center [34, 547] width 10 height 9
click at [44, 535] on div "Pen" at bounding box center [38, 641] width 55 height 22
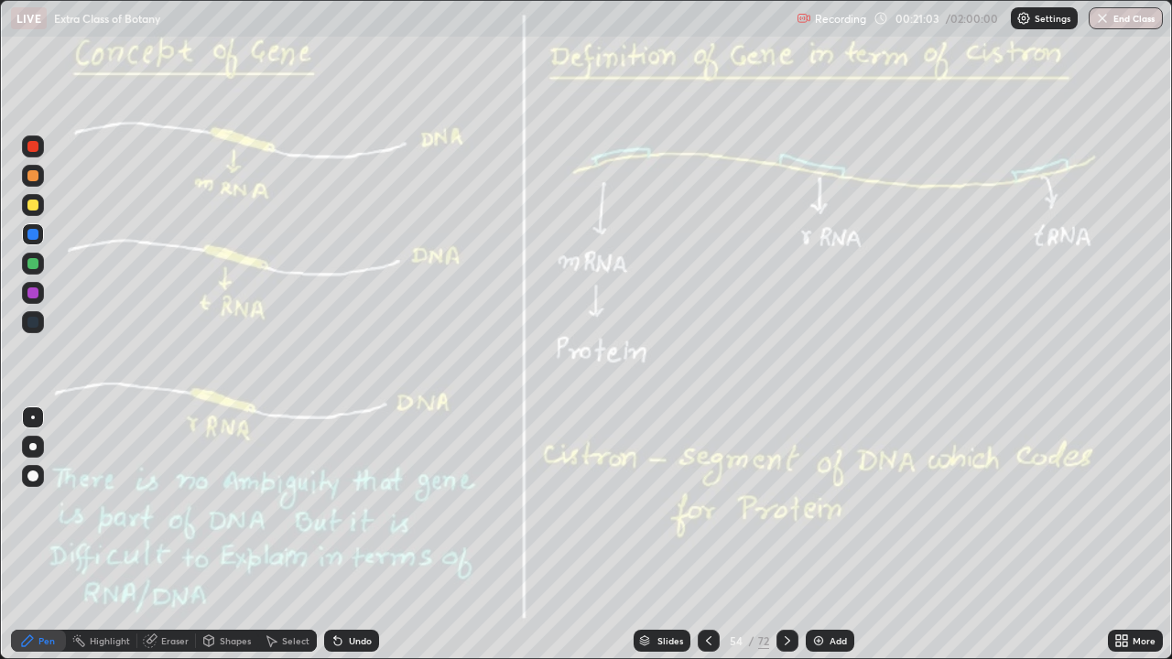
click at [216, 535] on div "Shapes" at bounding box center [227, 641] width 62 height 22
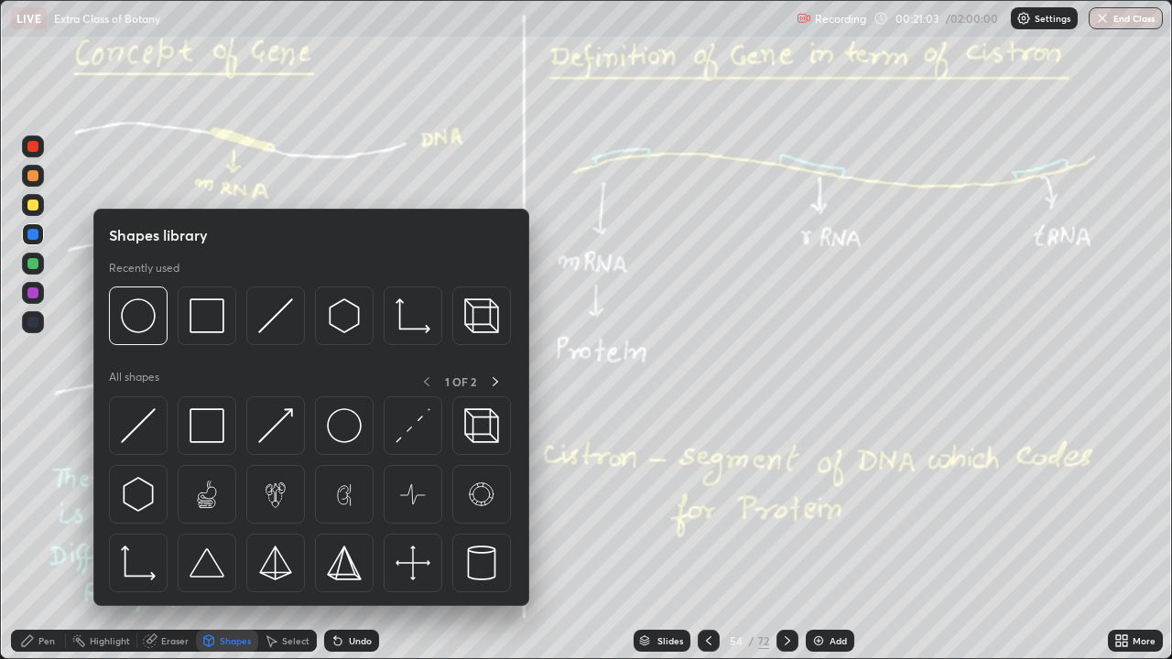
click at [46, 535] on div "Pen" at bounding box center [46, 640] width 16 height 9
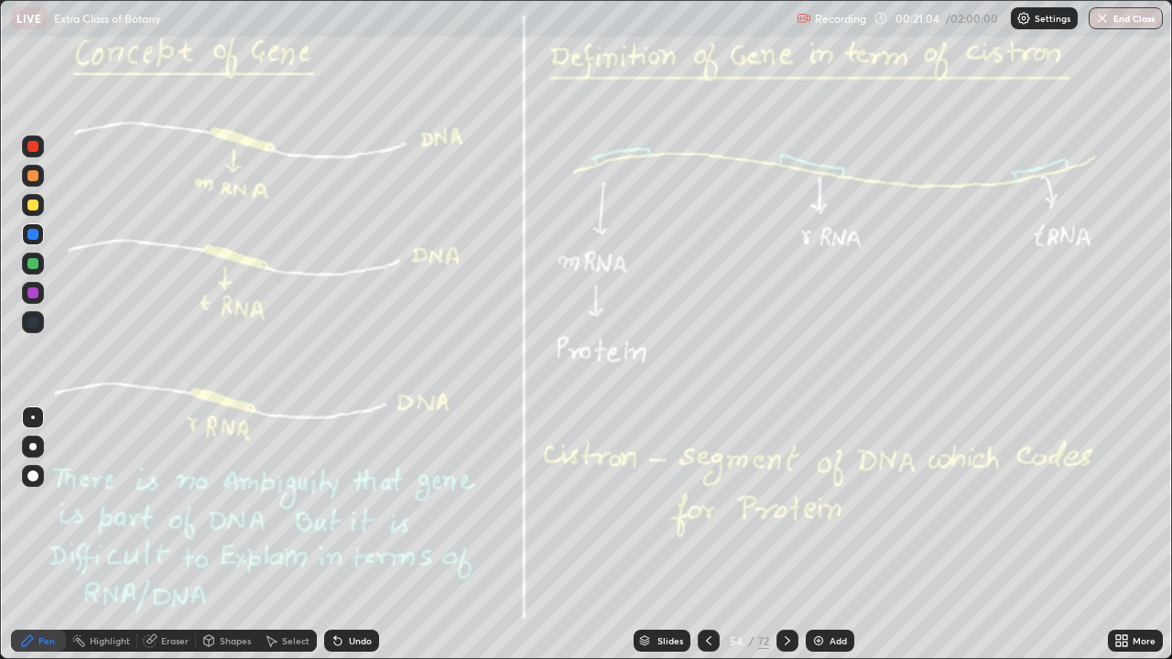
click at [31, 468] on div at bounding box center [33, 476] width 22 height 22
click at [34, 208] on div at bounding box center [32, 205] width 11 height 11
click at [788, 535] on icon at bounding box center [787, 641] width 15 height 15
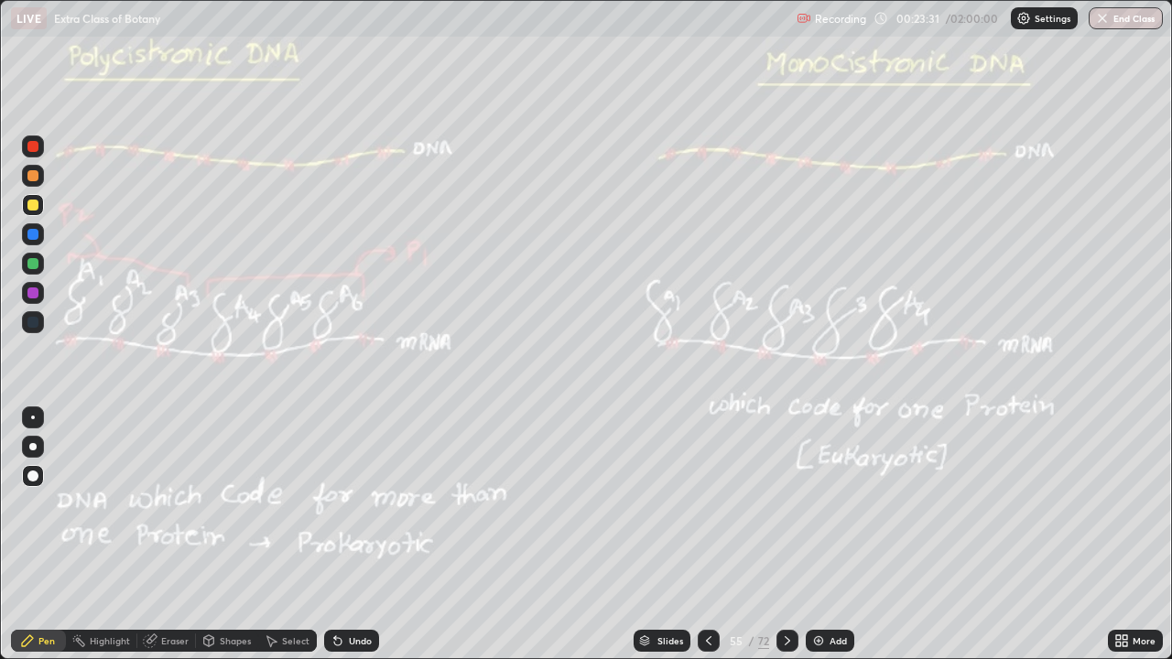
click at [832, 535] on div "Add" at bounding box center [838, 640] width 17 height 9
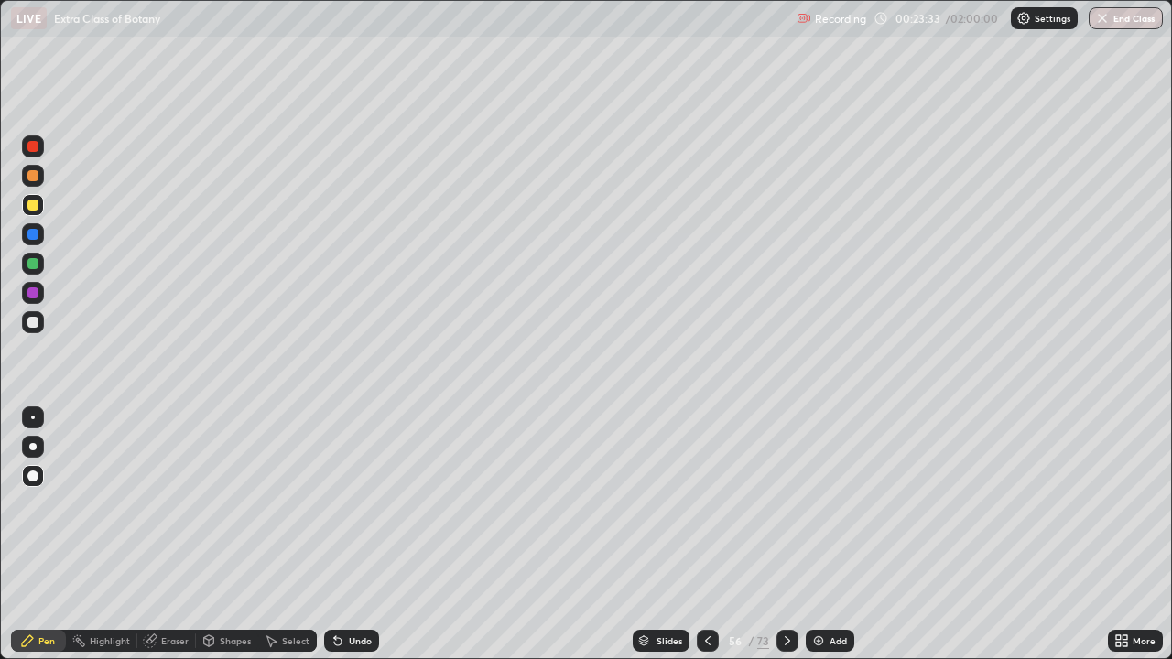
click at [38, 327] on div at bounding box center [33, 322] width 22 height 22
click at [38, 206] on div at bounding box center [33, 205] width 22 height 22
click at [31, 290] on div at bounding box center [32, 293] width 11 height 11
click at [33, 211] on div at bounding box center [33, 205] width 22 height 22
click at [38, 325] on div at bounding box center [32, 322] width 11 height 11
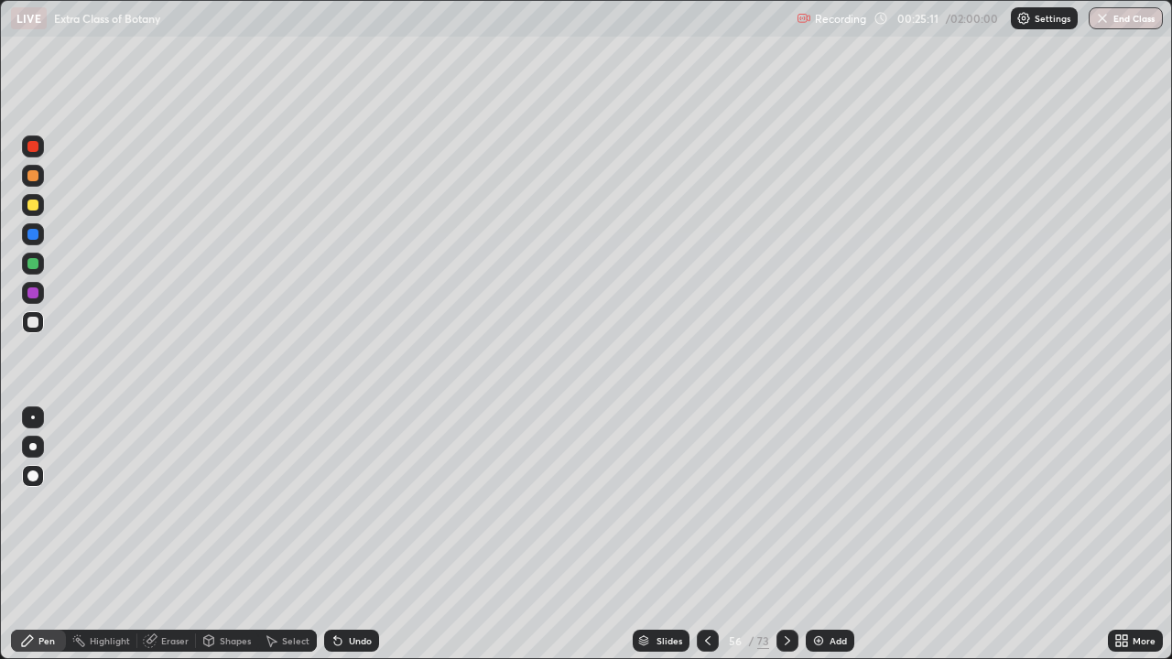
click at [39, 295] on div at bounding box center [33, 293] width 22 height 22
click at [38, 262] on div at bounding box center [33, 264] width 22 height 22
click at [158, 535] on div "Eraser" at bounding box center [166, 641] width 59 height 22
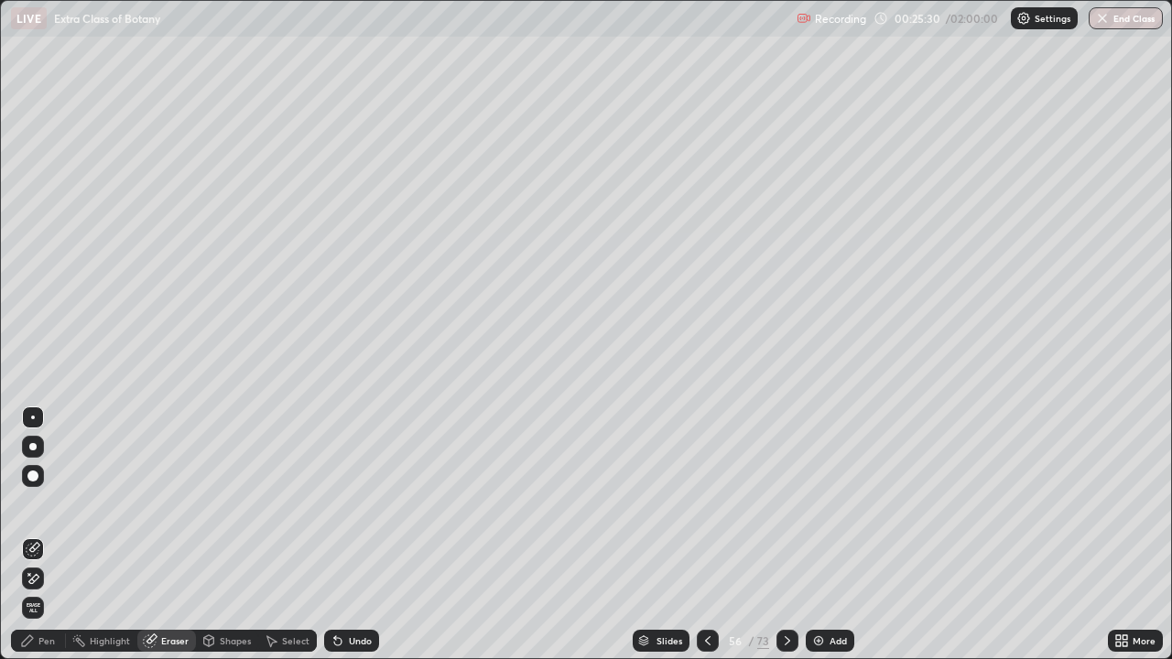
click at [47, 535] on div "Pen" at bounding box center [46, 640] width 16 height 9
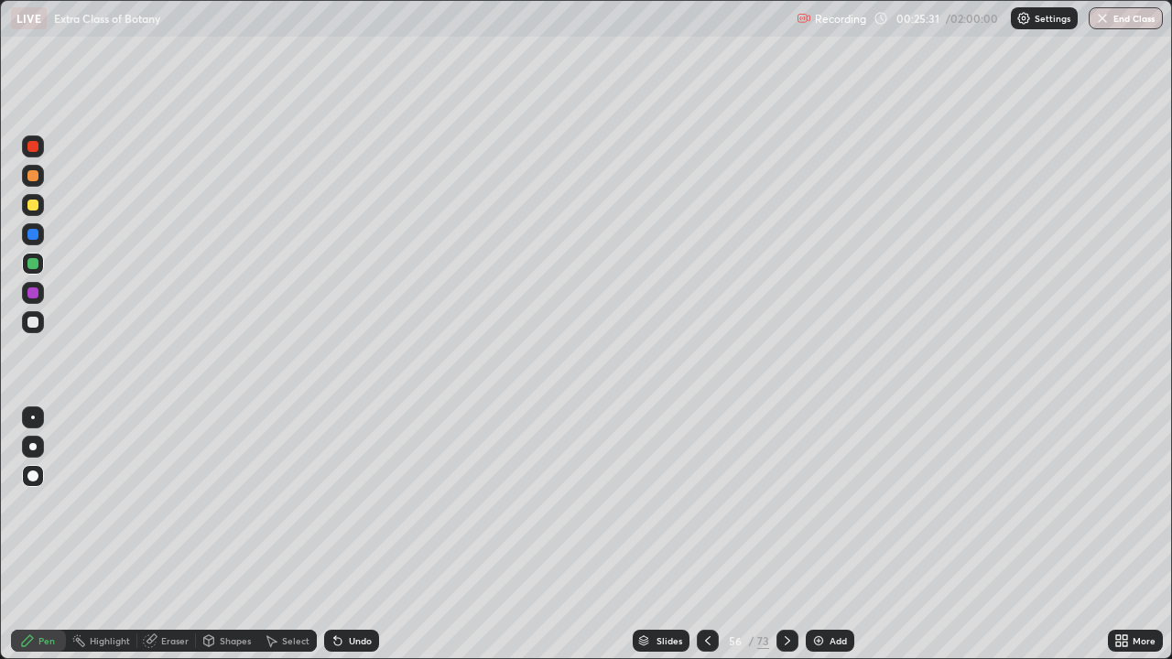
click at [288, 535] on div "Select" at bounding box center [295, 640] width 27 height 9
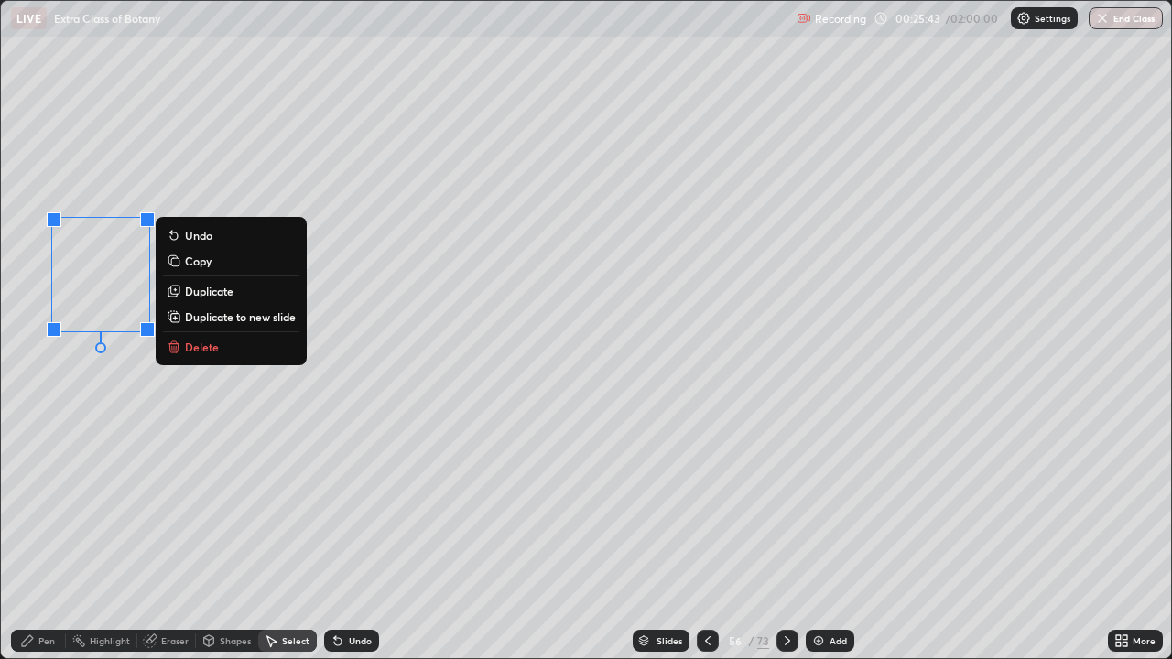
click at [71, 486] on div "0 ° Undo Copy Duplicate Duplicate to new slide Delete" at bounding box center [586, 330] width 1170 height 658
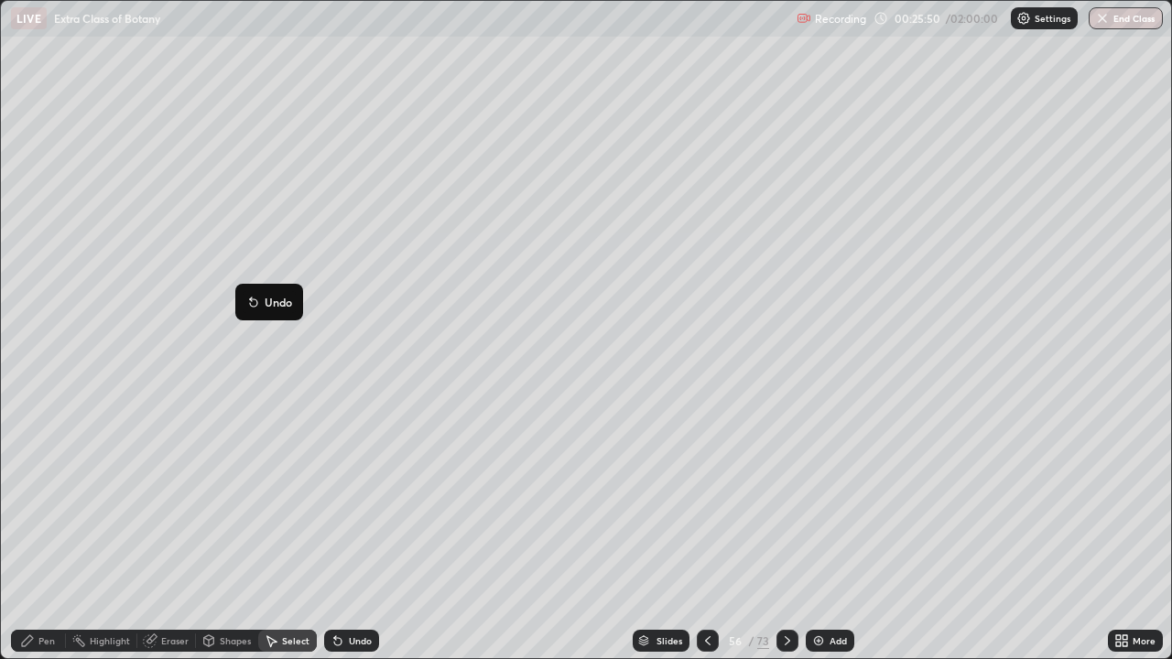
click at [242, 511] on div "0 ° Undo Copy Duplicate Duplicate to new slide Delete" at bounding box center [586, 330] width 1170 height 658
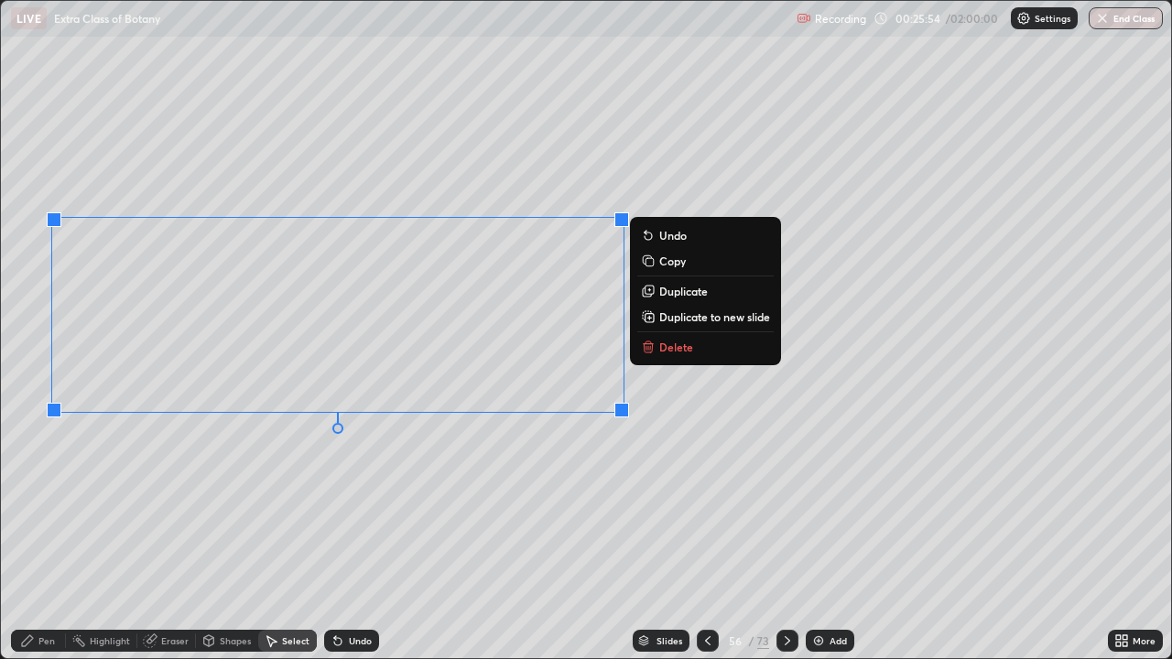
click at [217, 512] on div "0 ° Undo Copy Duplicate Duplicate to new slide Delete" at bounding box center [586, 330] width 1170 height 658
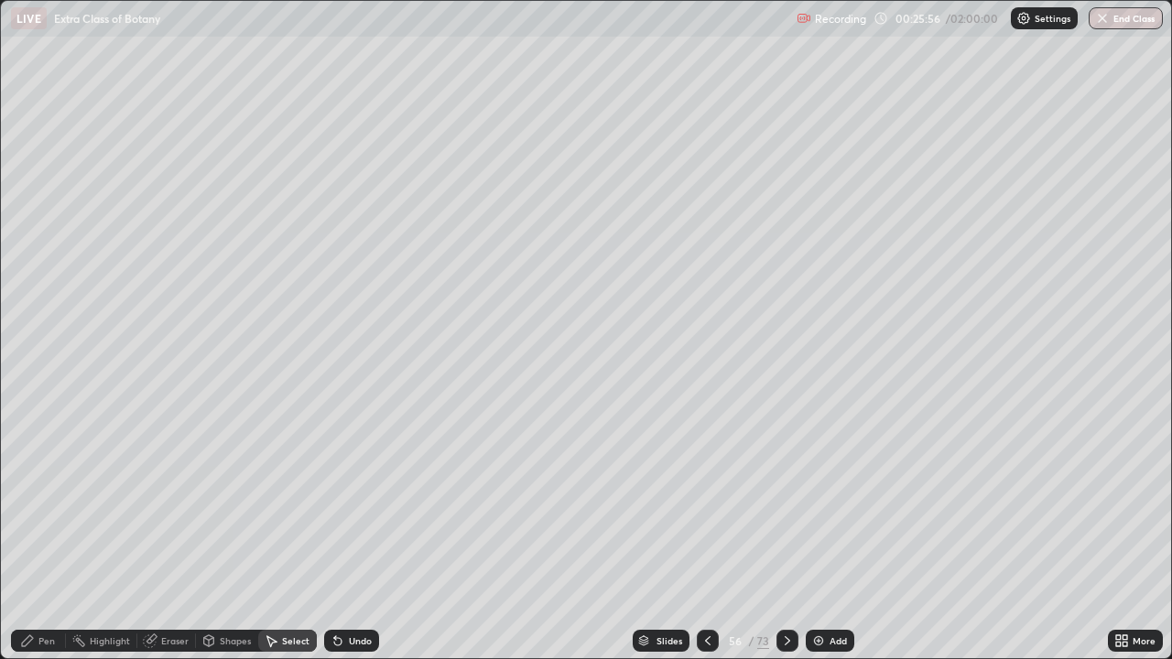
click at [38, 535] on div "Pen" at bounding box center [38, 641] width 55 height 22
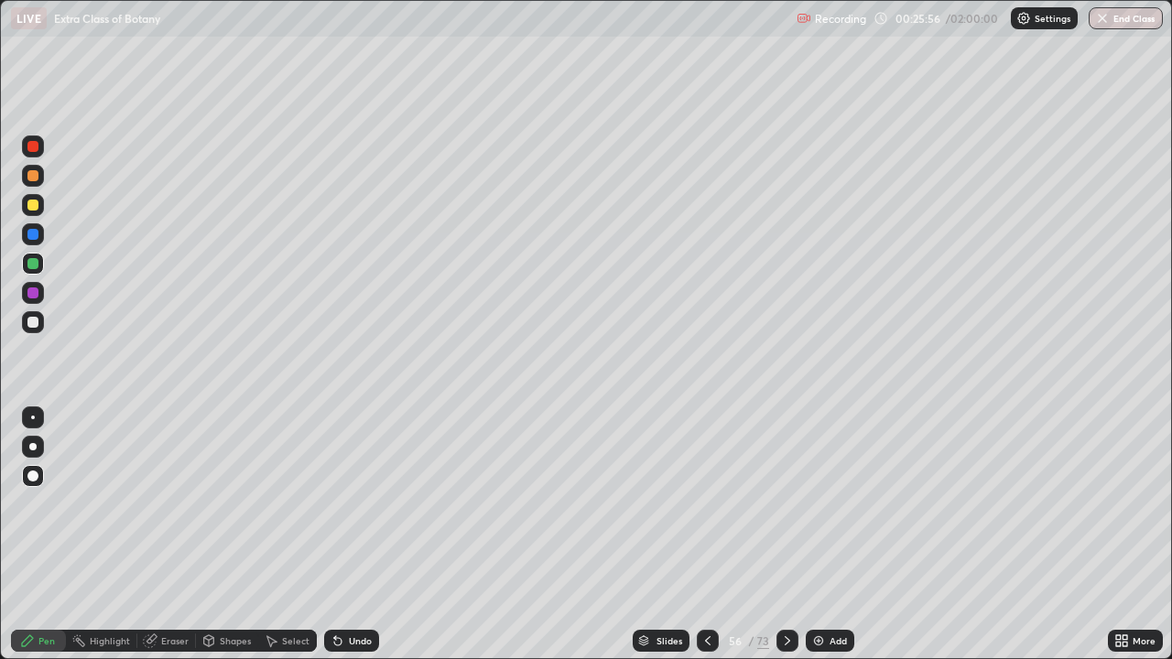
click at [35, 447] on div at bounding box center [32, 446] width 7 height 7
click at [352, 535] on div "Undo" at bounding box center [360, 640] width 23 height 9
click at [38, 320] on div at bounding box center [33, 322] width 22 height 22
click at [37, 266] on div at bounding box center [32, 263] width 11 height 11
click at [34, 208] on div at bounding box center [32, 205] width 11 height 11
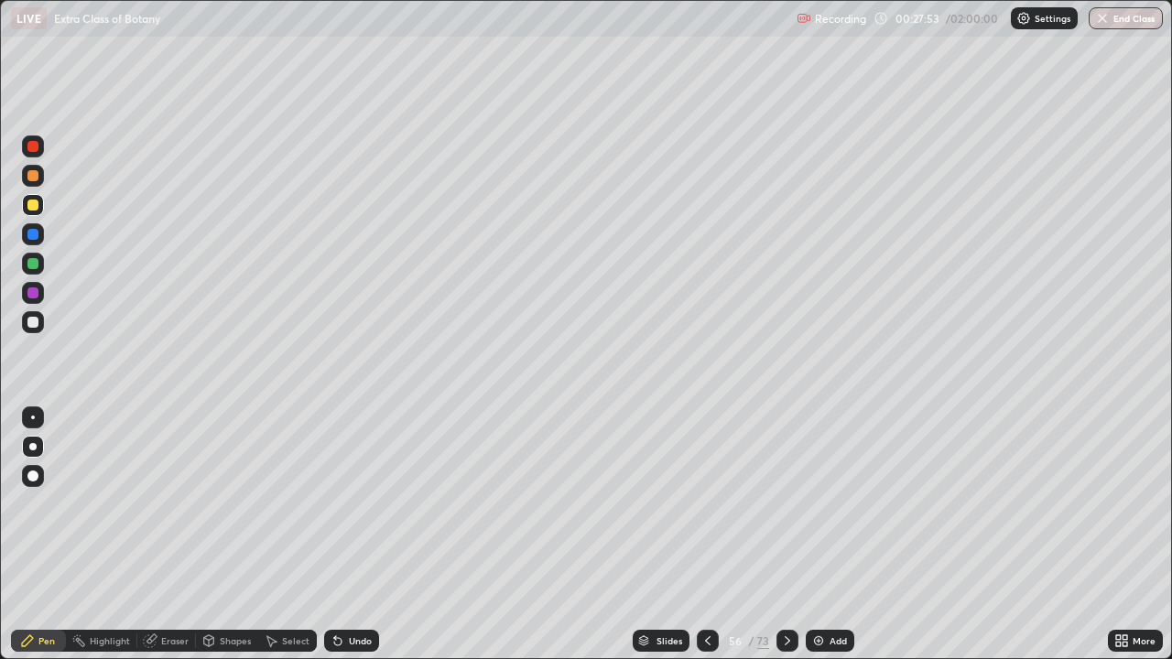
click at [786, 535] on icon at bounding box center [787, 641] width 15 height 15
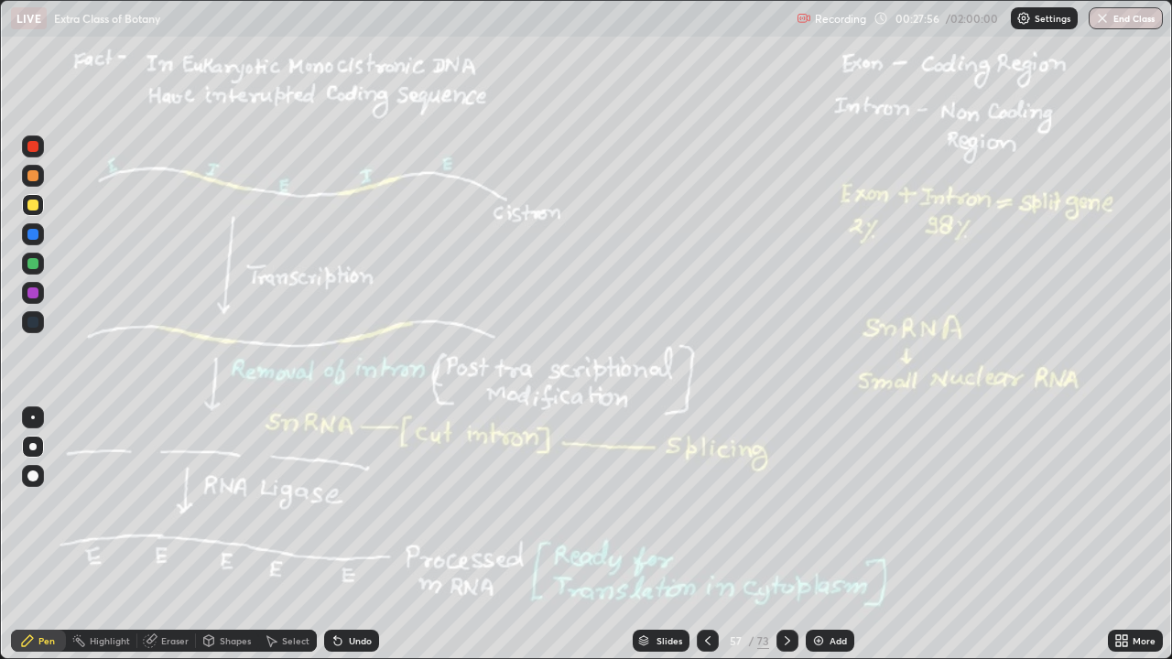
click at [704, 535] on icon at bounding box center [708, 641] width 15 height 15
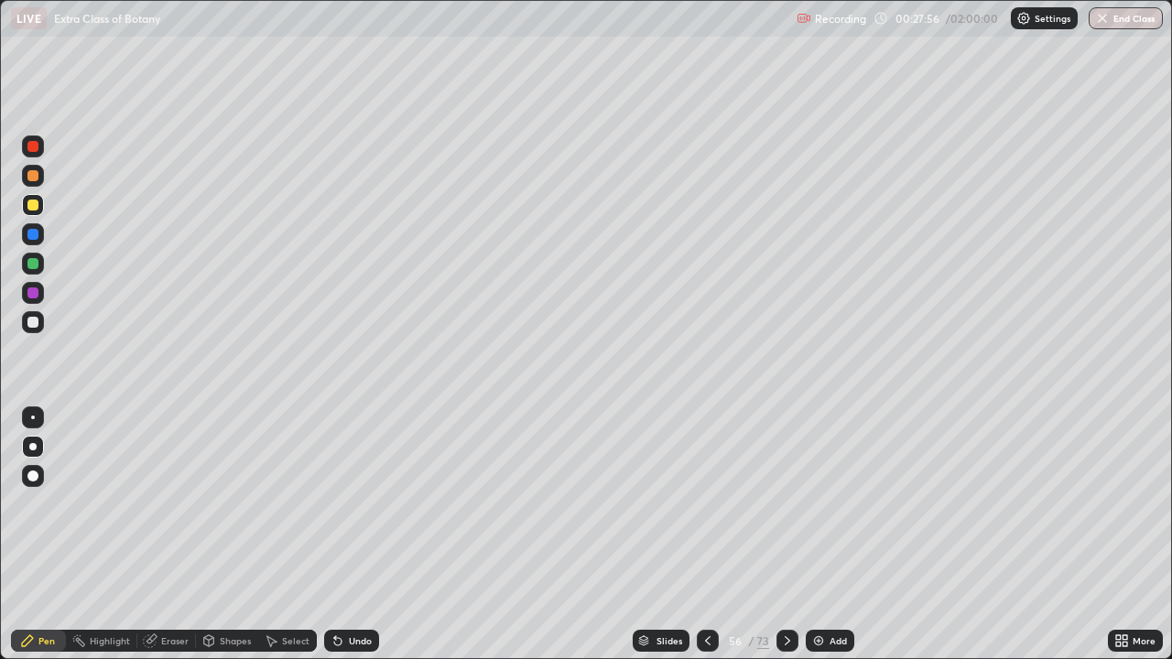
click at [704, 535] on icon at bounding box center [708, 641] width 15 height 15
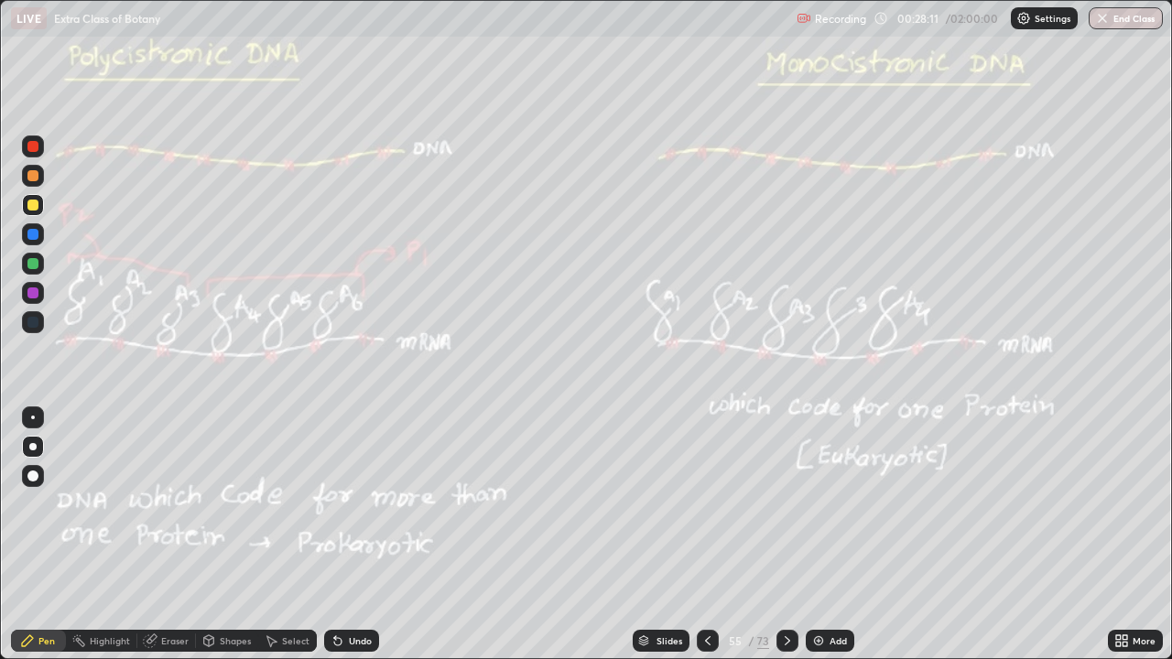
click at [37, 208] on div at bounding box center [32, 205] width 11 height 11
click at [836, 535] on div "Add" at bounding box center [838, 640] width 17 height 9
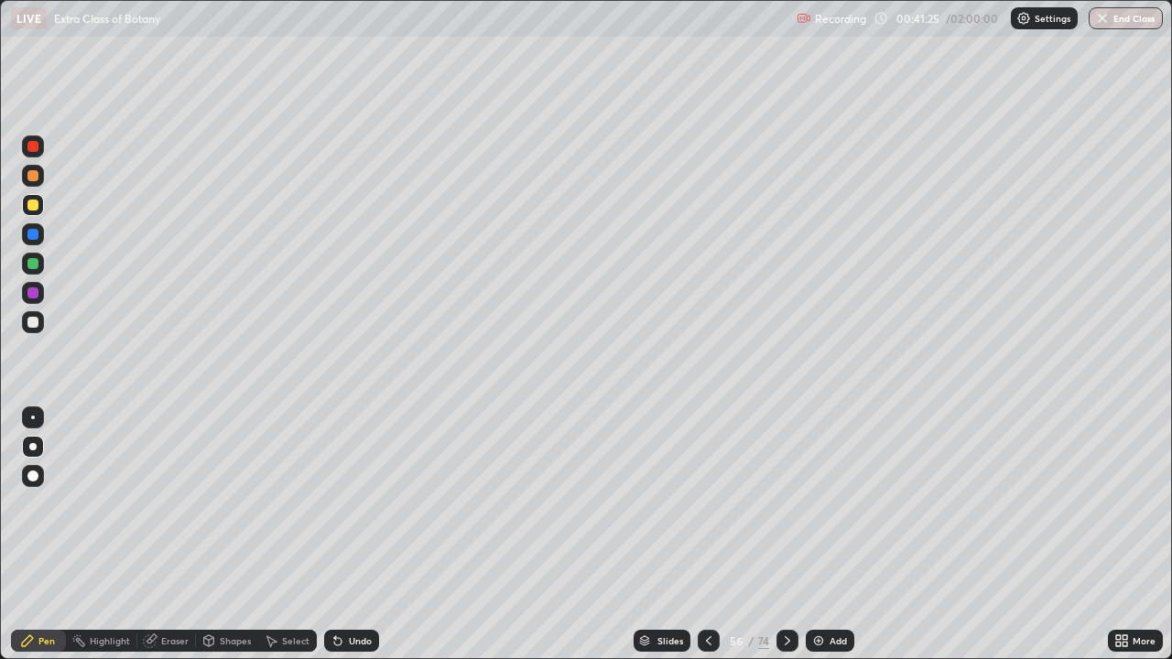
click at [35, 209] on div at bounding box center [32, 205] width 11 height 11
click at [34, 235] on div at bounding box center [32, 234] width 11 height 11
click at [32, 332] on div at bounding box center [33, 322] width 22 height 22
click at [34, 234] on div at bounding box center [32, 234] width 11 height 11
click at [38, 180] on div at bounding box center [33, 176] width 22 height 22
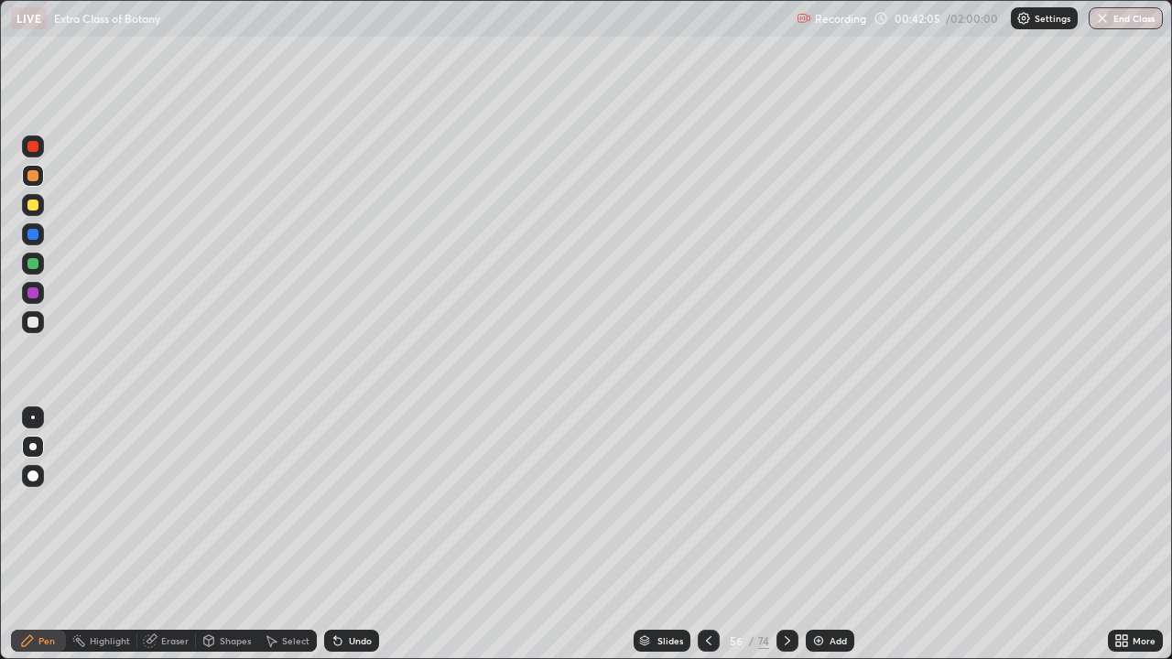
click at [42, 322] on div at bounding box center [33, 322] width 22 height 22
click at [35, 322] on div at bounding box center [32, 322] width 11 height 11
click at [788, 535] on icon at bounding box center [787, 641] width 15 height 15
click at [787, 535] on icon at bounding box center [787, 641] width 15 height 15
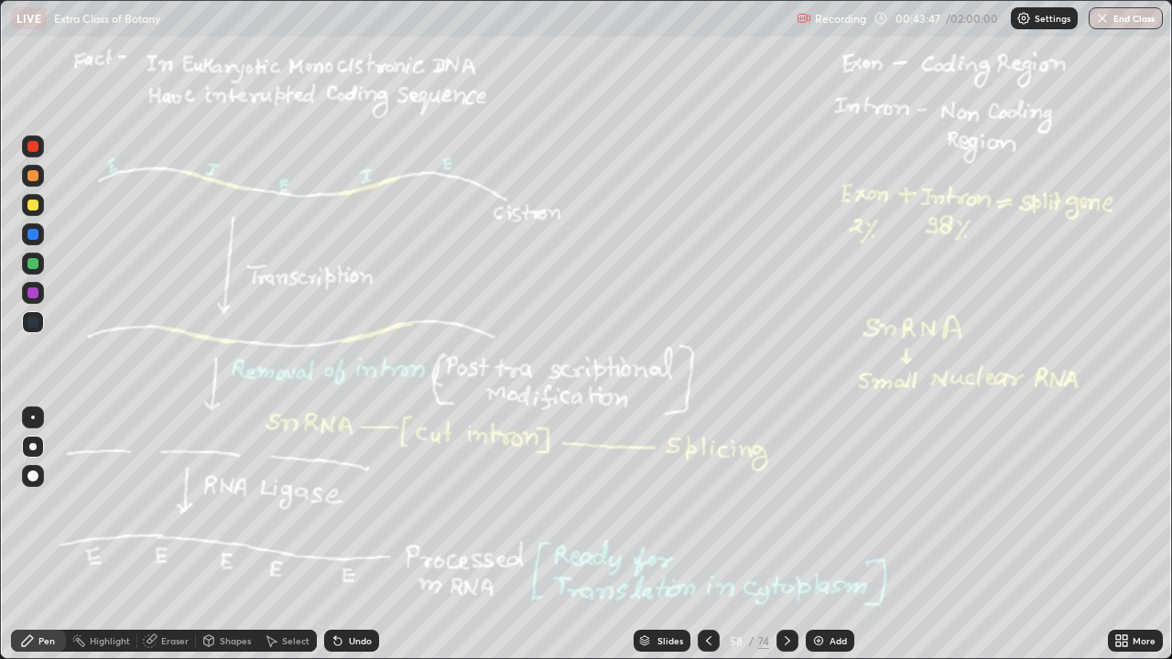
click at [36, 208] on div at bounding box center [32, 205] width 11 height 11
click at [29, 267] on div at bounding box center [32, 263] width 11 height 11
click at [785, 535] on icon at bounding box center [787, 641] width 15 height 15
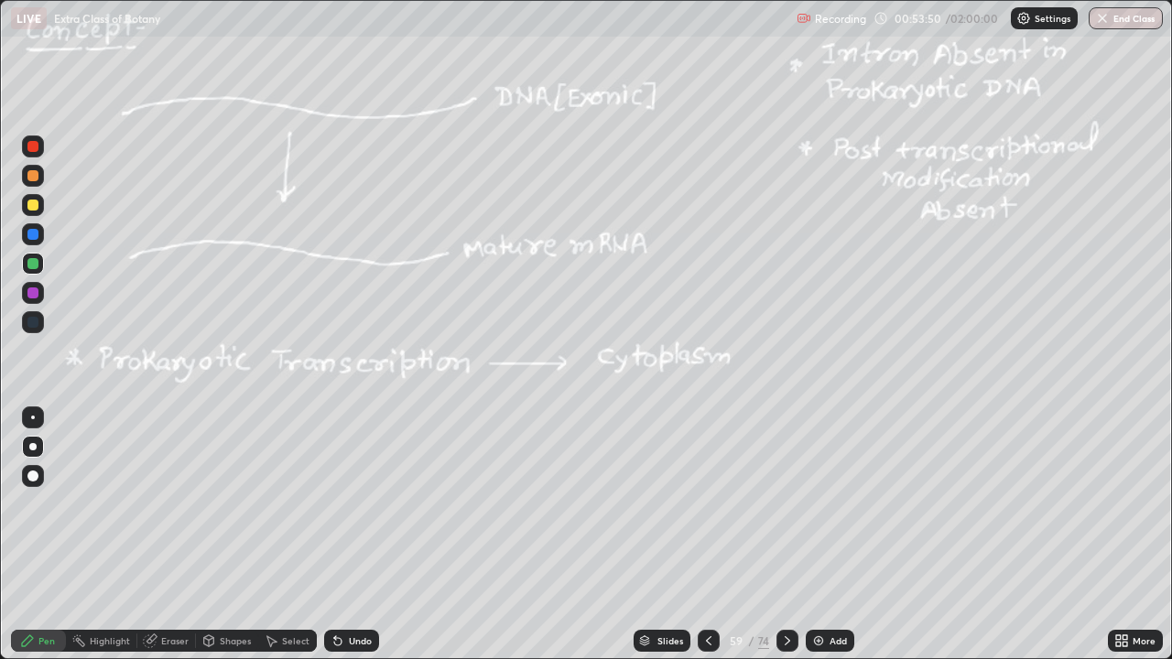
click at [32, 204] on div at bounding box center [32, 205] width 11 height 11
click at [786, 535] on icon at bounding box center [787, 641] width 15 height 15
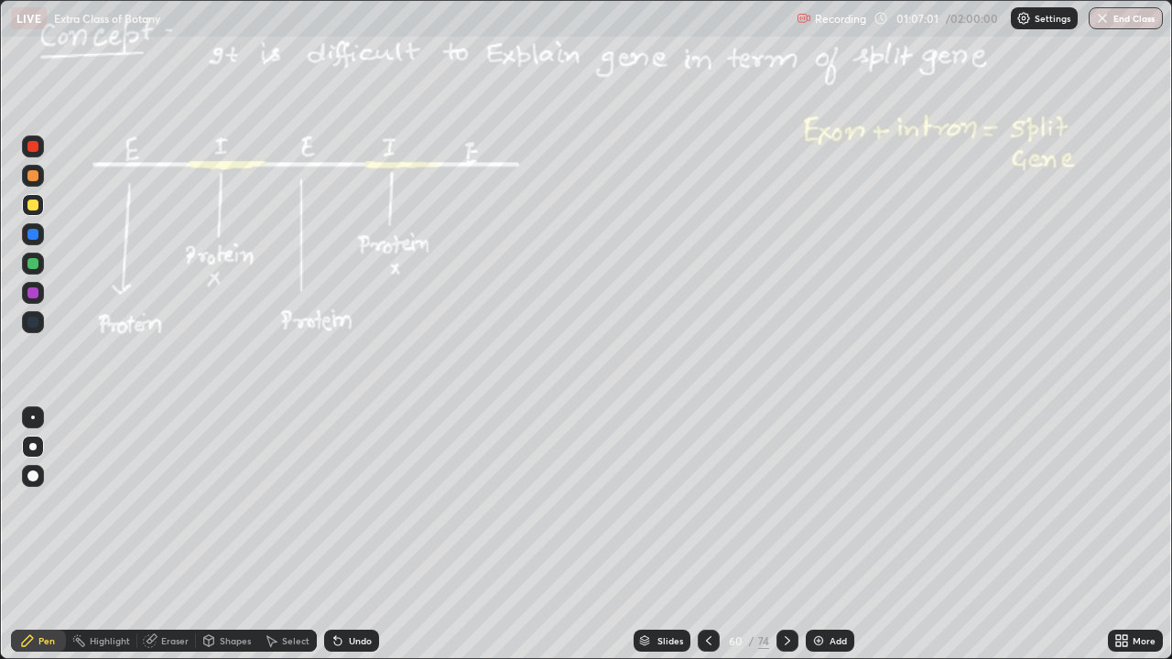
click at [37, 209] on div at bounding box center [32, 205] width 11 height 11
click at [40, 211] on div at bounding box center [33, 205] width 22 height 22
click at [38, 237] on div at bounding box center [33, 234] width 22 height 22
click at [33, 202] on div at bounding box center [32, 205] width 11 height 11
click at [786, 535] on icon at bounding box center [787, 641] width 15 height 15
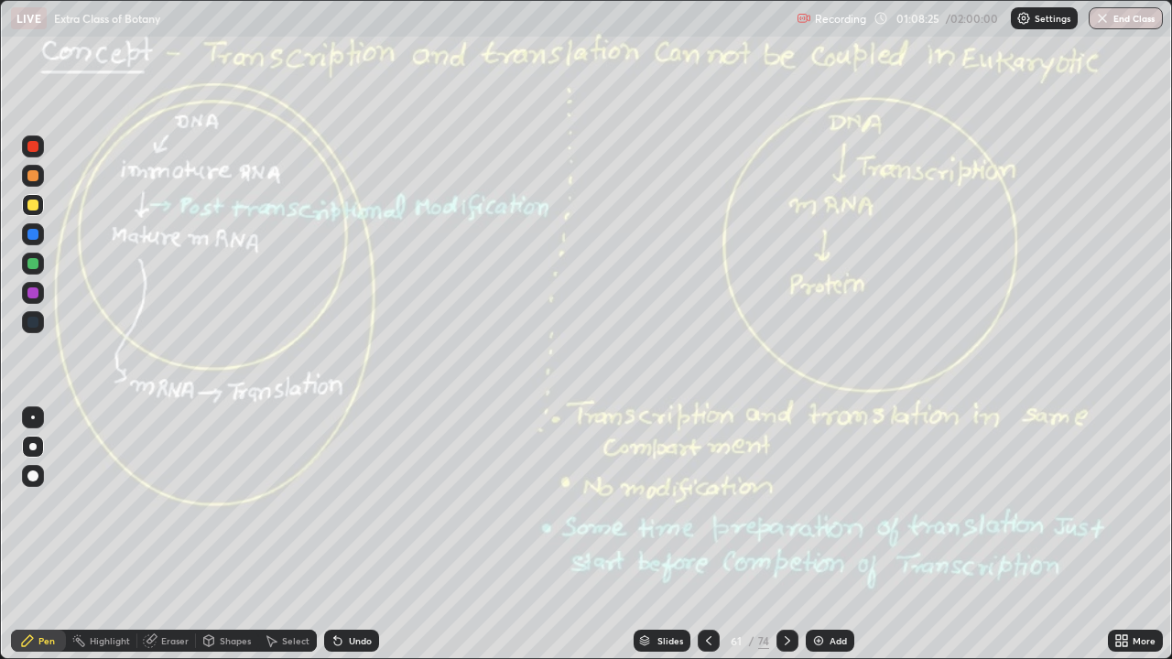
click at [707, 535] on icon at bounding box center [708, 641] width 15 height 15
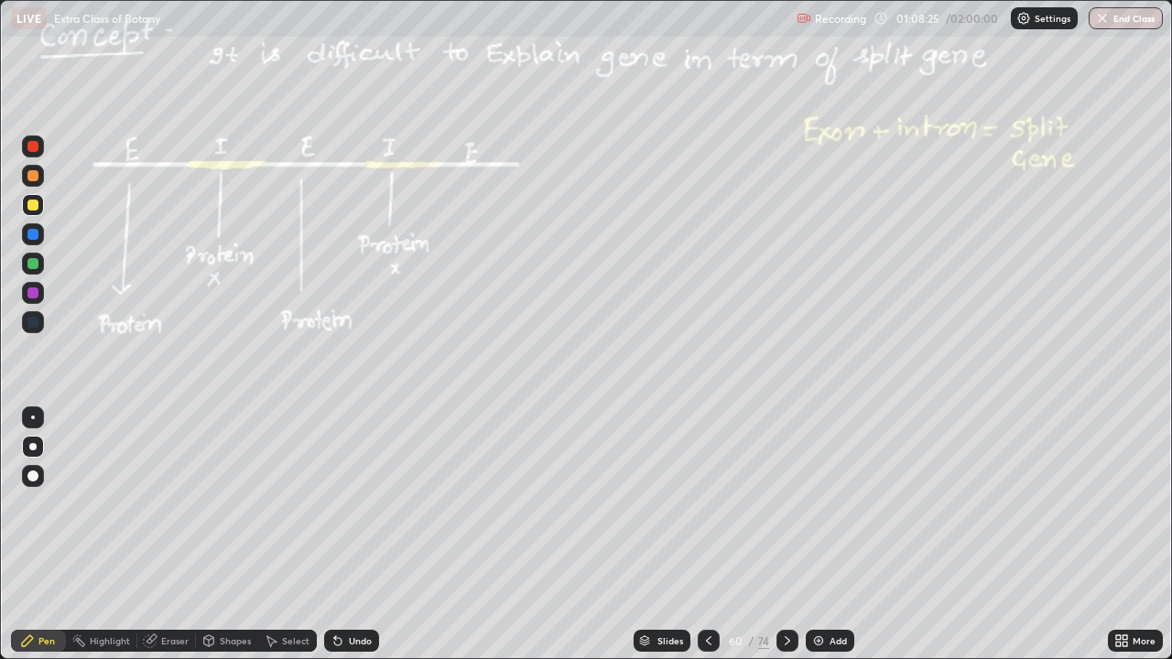
click at [825, 535] on div "Add" at bounding box center [830, 641] width 49 height 22
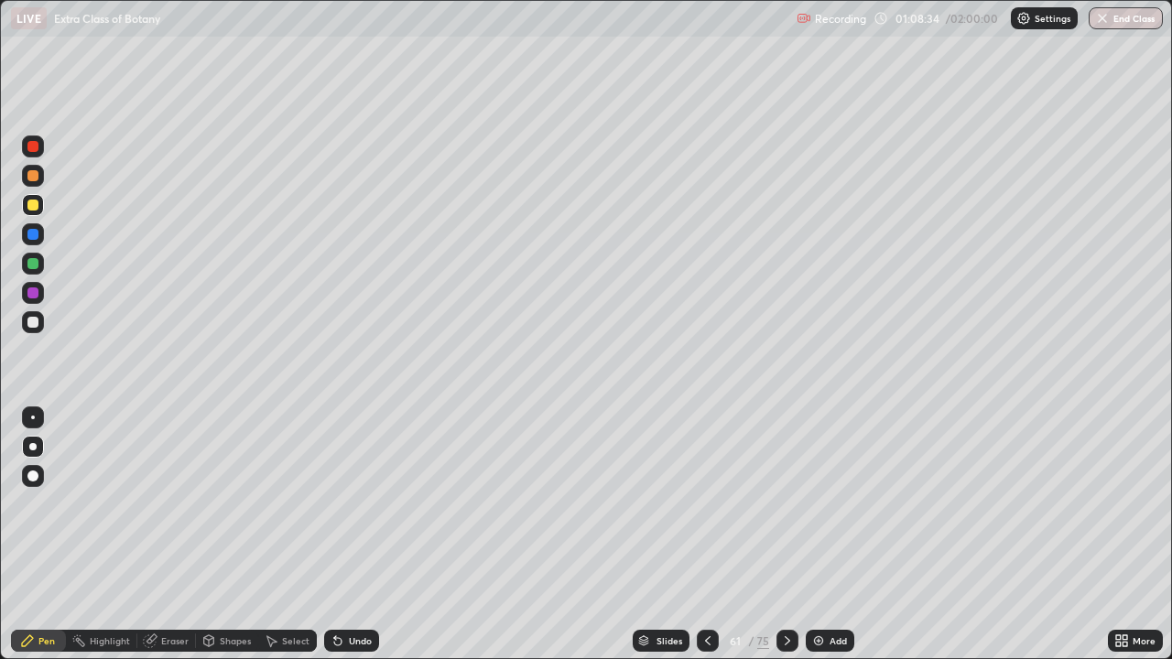
click at [36, 325] on div at bounding box center [32, 322] width 11 height 11
click at [38, 180] on div at bounding box center [33, 176] width 22 height 22
click at [35, 210] on div at bounding box center [32, 205] width 11 height 11
click at [841, 535] on div "Add" at bounding box center [838, 640] width 17 height 9
click at [223, 535] on div "Shapes" at bounding box center [235, 640] width 31 height 9
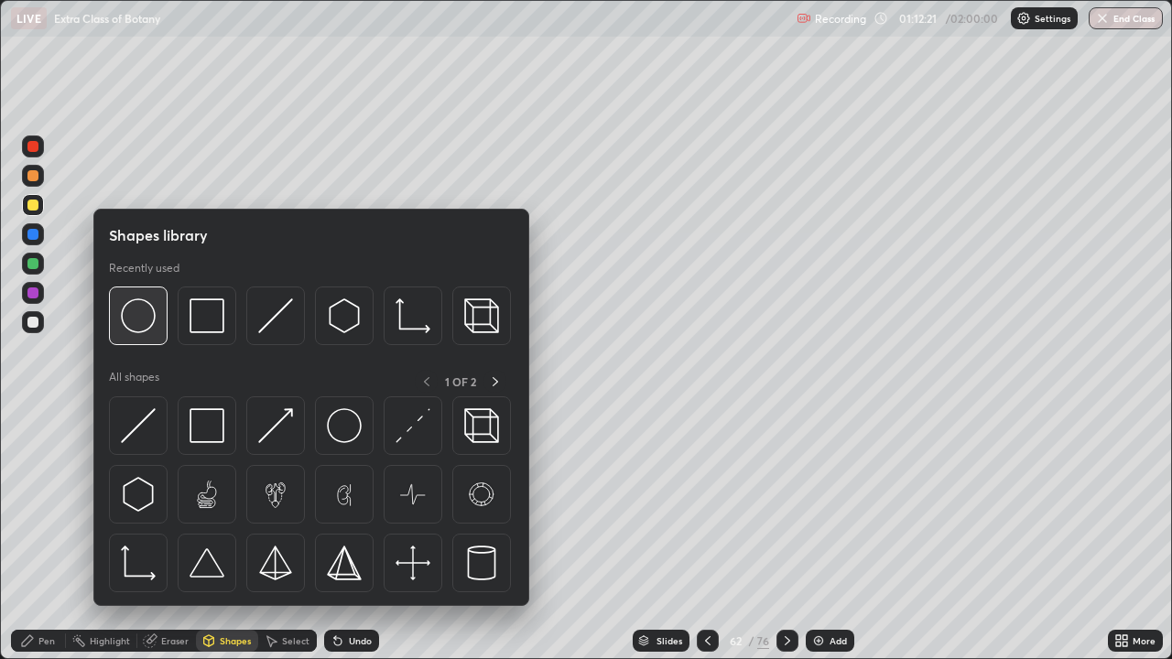
click at [141, 321] on img at bounding box center [138, 316] width 35 height 35
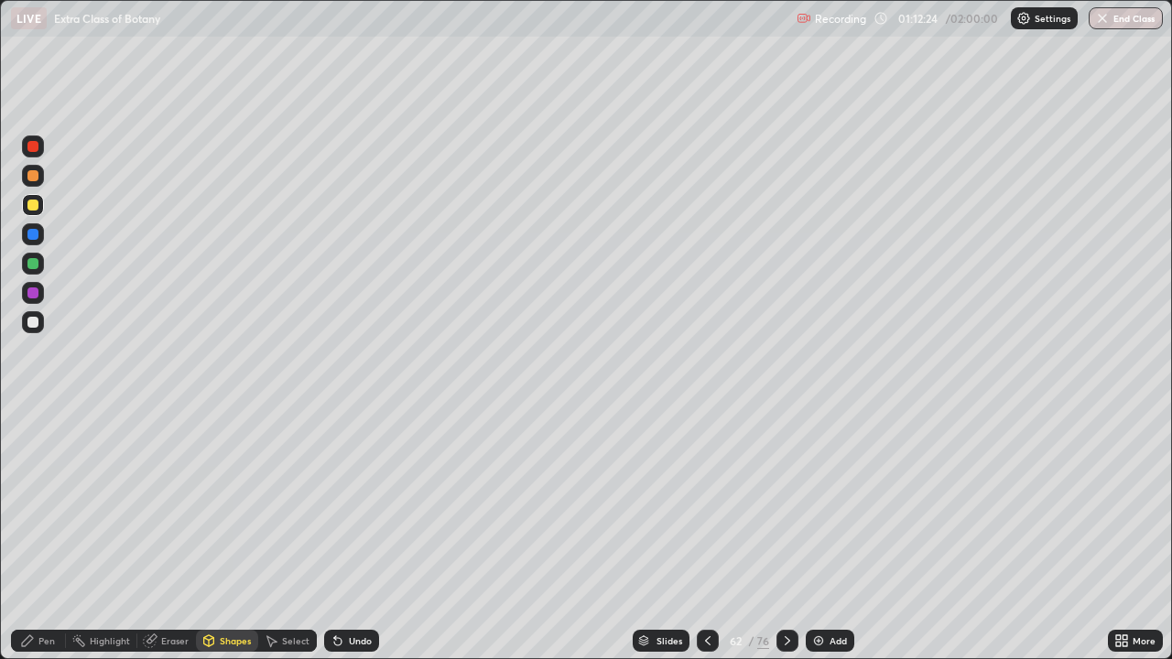
click at [30, 261] on div at bounding box center [32, 263] width 11 height 11
click at [40, 327] on div at bounding box center [33, 322] width 22 height 22
click at [61, 535] on div "Pen" at bounding box center [38, 641] width 55 height 22
click at [33, 418] on div at bounding box center [33, 418] width 4 height 4
click at [35, 320] on div at bounding box center [32, 322] width 11 height 11
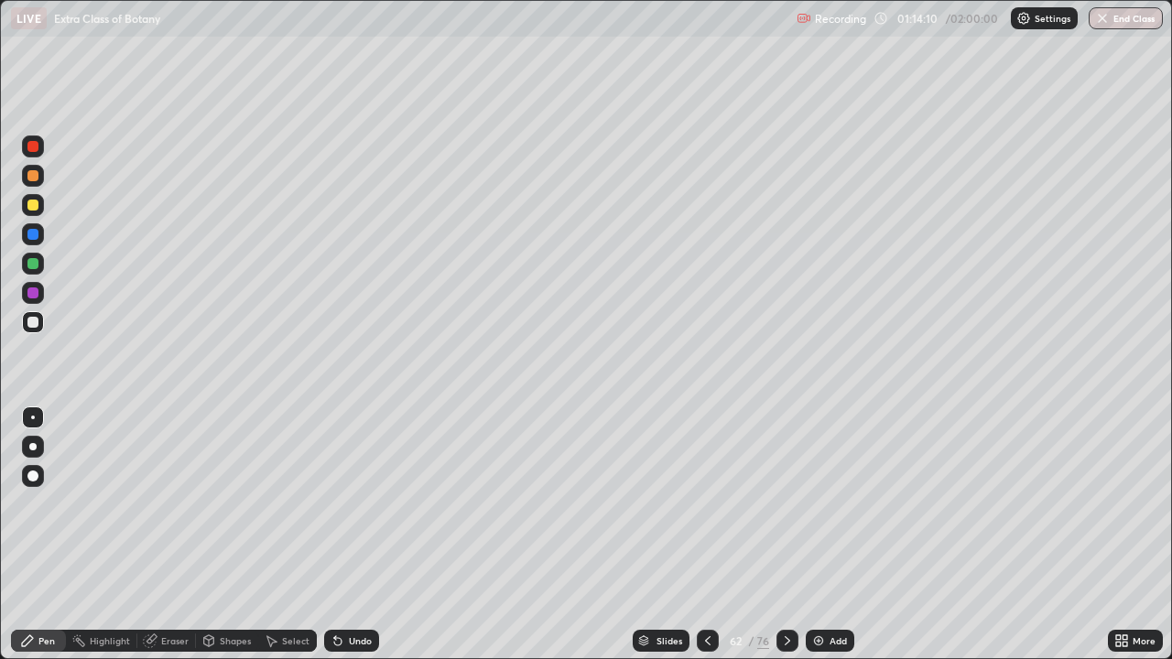
click at [786, 535] on icon at bounding box center [787, 641] width 15 height 15
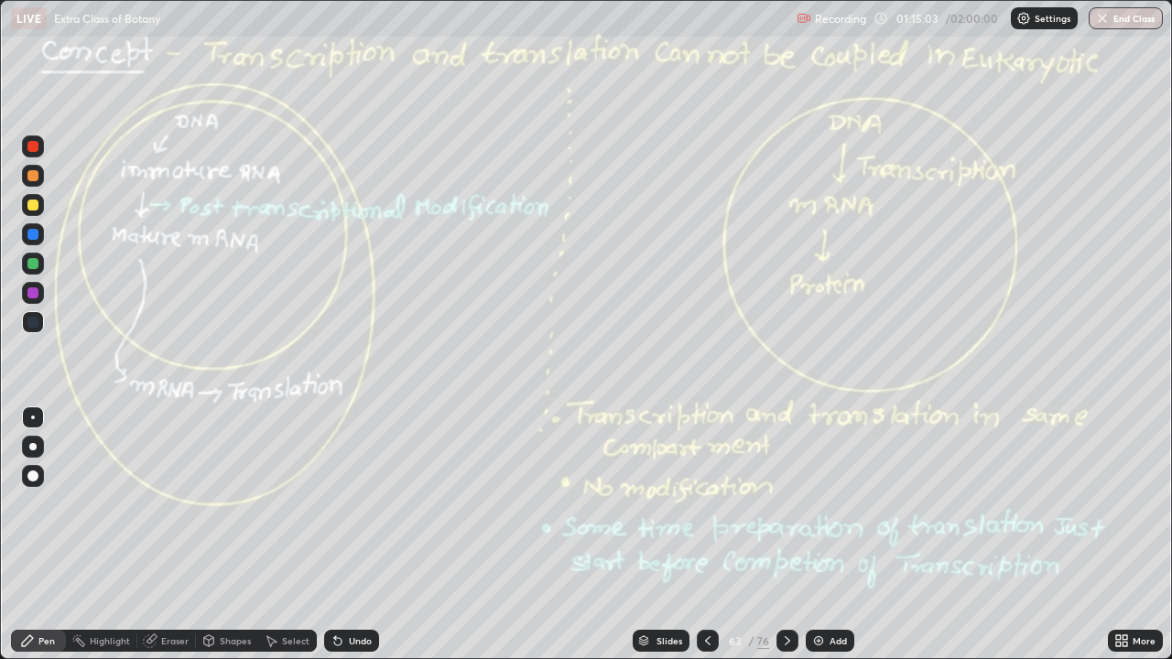
click at [30, 235] on div at bounding box center [32, 234] width 11 height 11
click at [40, 207] on div at bounding box center [33, 205] width 22 height 22
click at [31, 449] on div at bounding box center [32, 446] width 7 height 7
click at [27, 210] on div at bounding box center [33, 205] width 22 height 22
click at [784, 535] on icon at bounding box center [787, 641] width 15 height 15
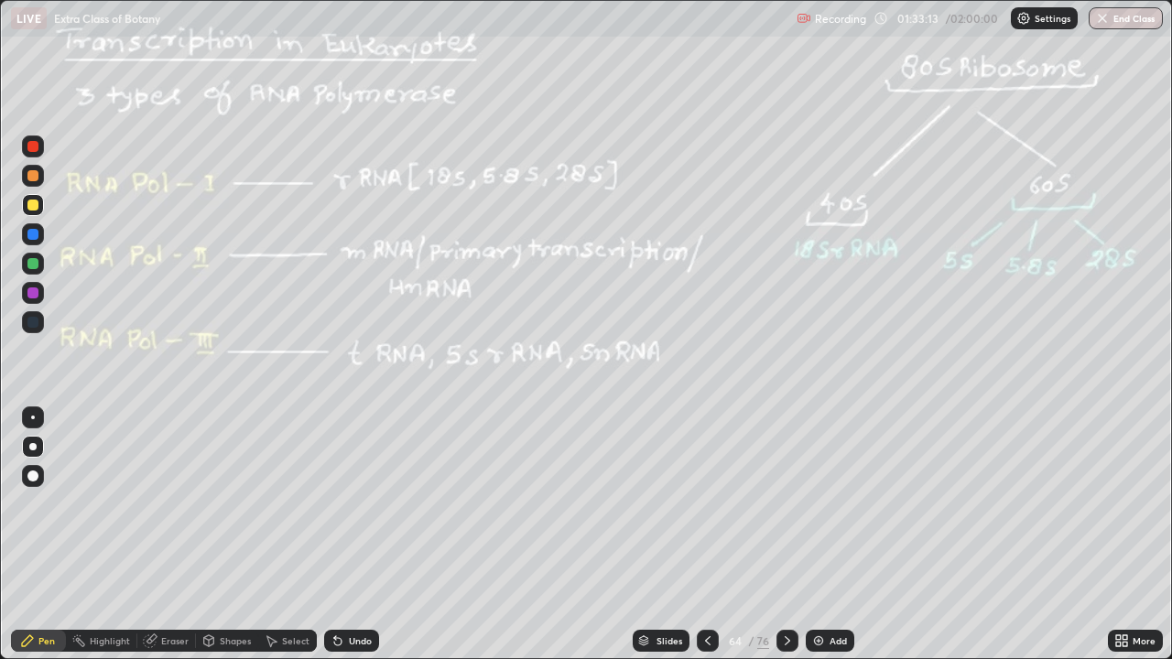
click at [832, 535] on div "Add" at bounding box center [838, 640] width 17 height 9
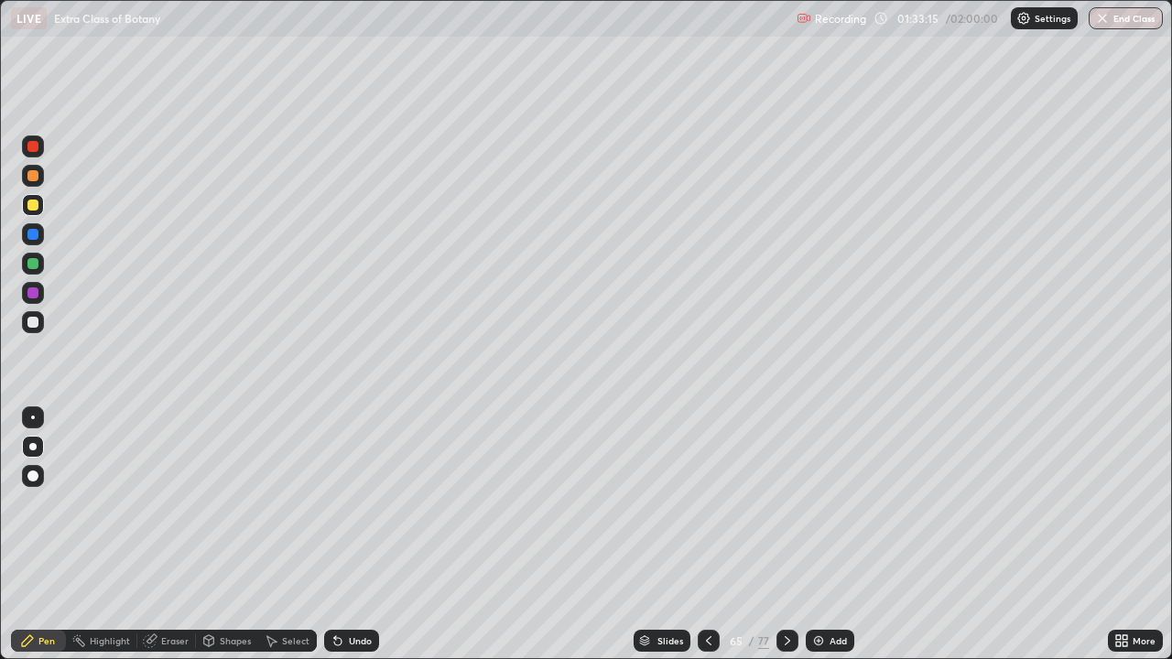
click at [36, 323] on div at bounding box center [32, 322] width 11 height 11
click at [38, 205] on div at bounding box center [33, 205] width 22 height 22
click at [30, 234] on div at bounding box center [32, 234] width 11 height 11
click at [35, 327] on div at bounding box center [32, 322] width 11 height 11
click at [34, 229] on div at bounding box center [32, 234] width 11 height 11
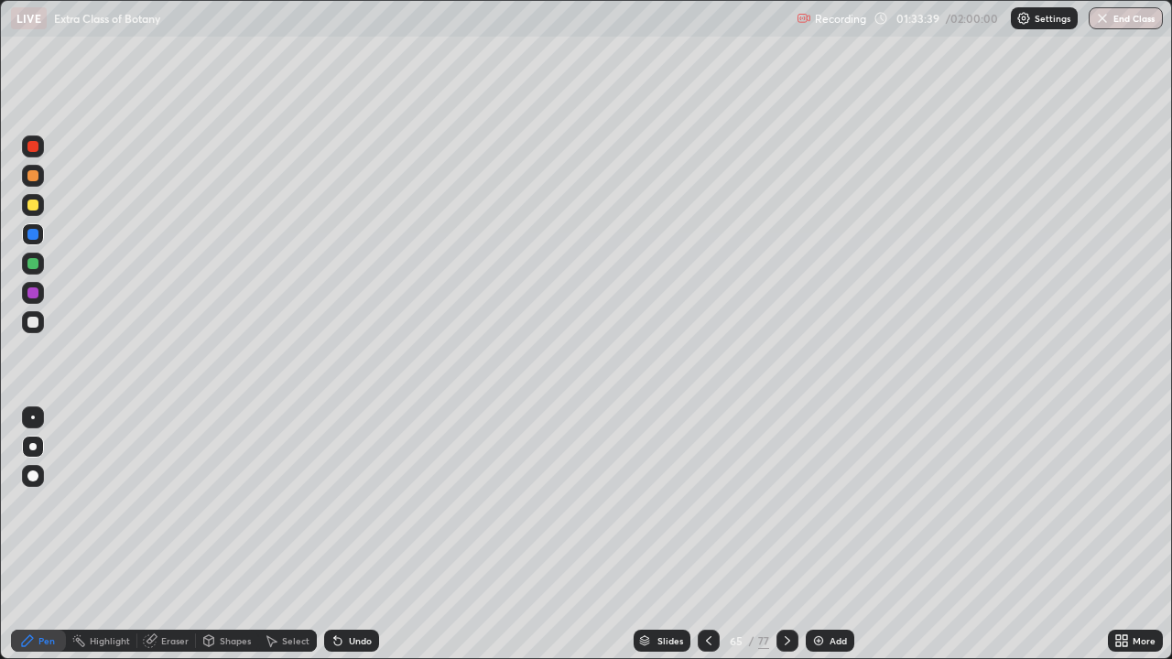
click at [38, 332] on div at bounding box center [33, 322] width 22 height 29
click at [34, 235] on div at bounding box center [32, 234] width 11 height 11
click at [39, 321] on div at bounding box center [33, 322] width 22 height 22
click at [38, 330] on div at bounding box center [33, 322] width 22 height 22
click at [786, 535] on icon at bounding box center [787, 641] width 15 height 15
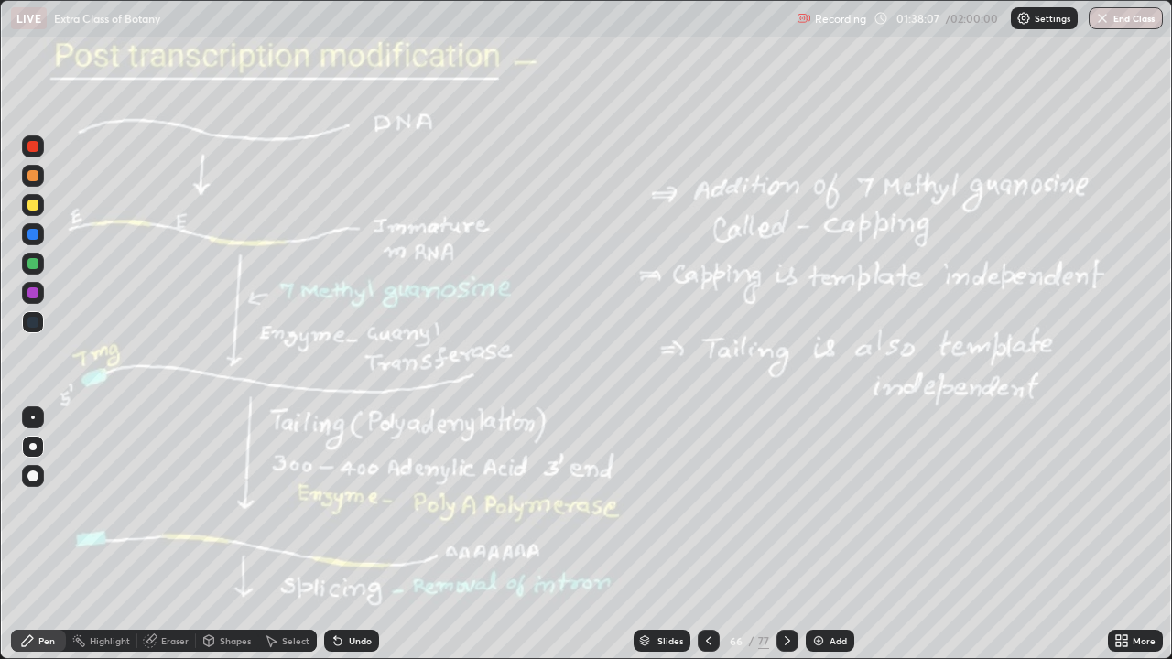
click at [35, 473] on div at bounding box center [32, 476] width 11 height 11
click at [30, 266] on div at bounding box center [32, 263] width 11 height 11
click at [31, 211] on div at bounding box center [33, 205] width 22 height 22
click at [36, 203] on div at bounding box center [32, 205] width 11 height 11
click at [29, 212] on div at bounding box center [33, 205] width 22 height 22
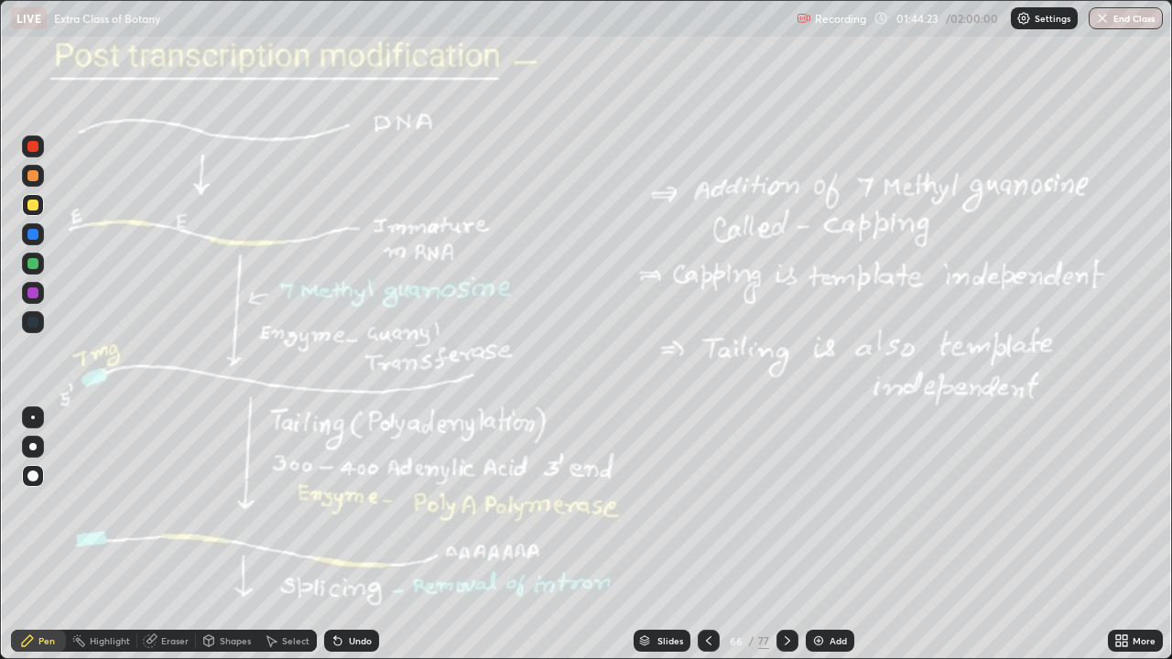
click at [37, 205] on div at bounding box center [32, 205] width 11 height 11
click at [830, 535] on div "Add" at bounding box center [838, 640] width 17 height 9
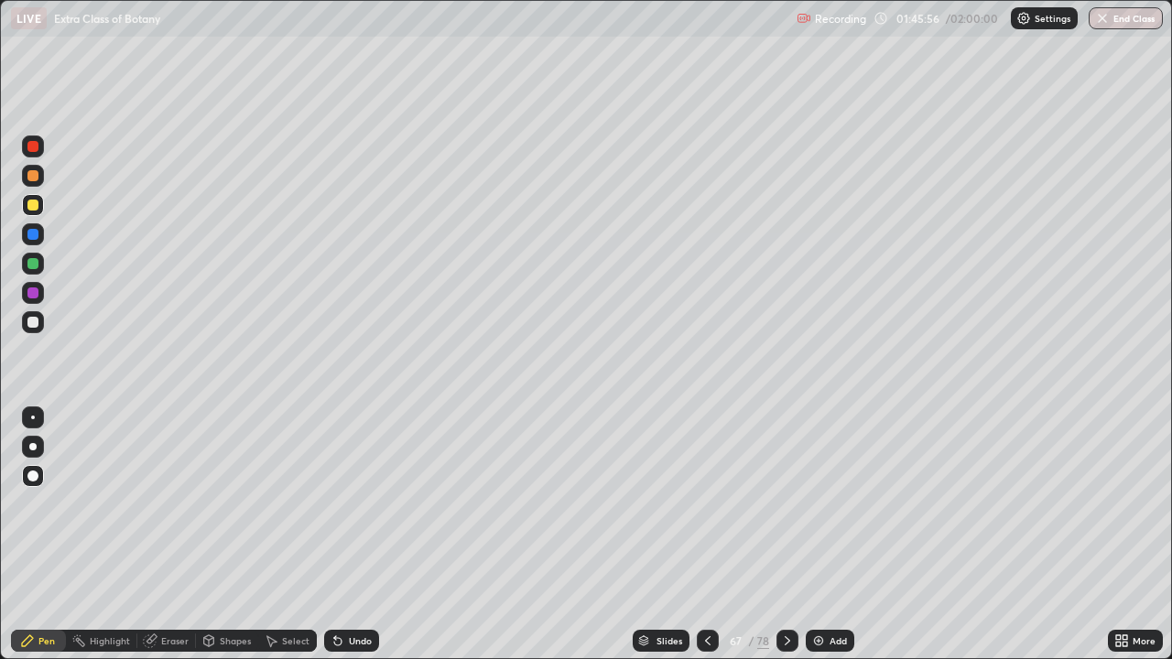
click at [38, 474] on div at bounding box center [32, 476] width 11 height 11
click at [38, 321] on div at bounding box center [33, 322] width 22 height 22
click at [38, 326] on div at bounding box center [33, 322] width 22 height 22
click at [38, 259] on div at bounding box center [33, 264] width 22 height 22
click at [36, 234] on div at bounding box center [32, 234] width 11 height 11
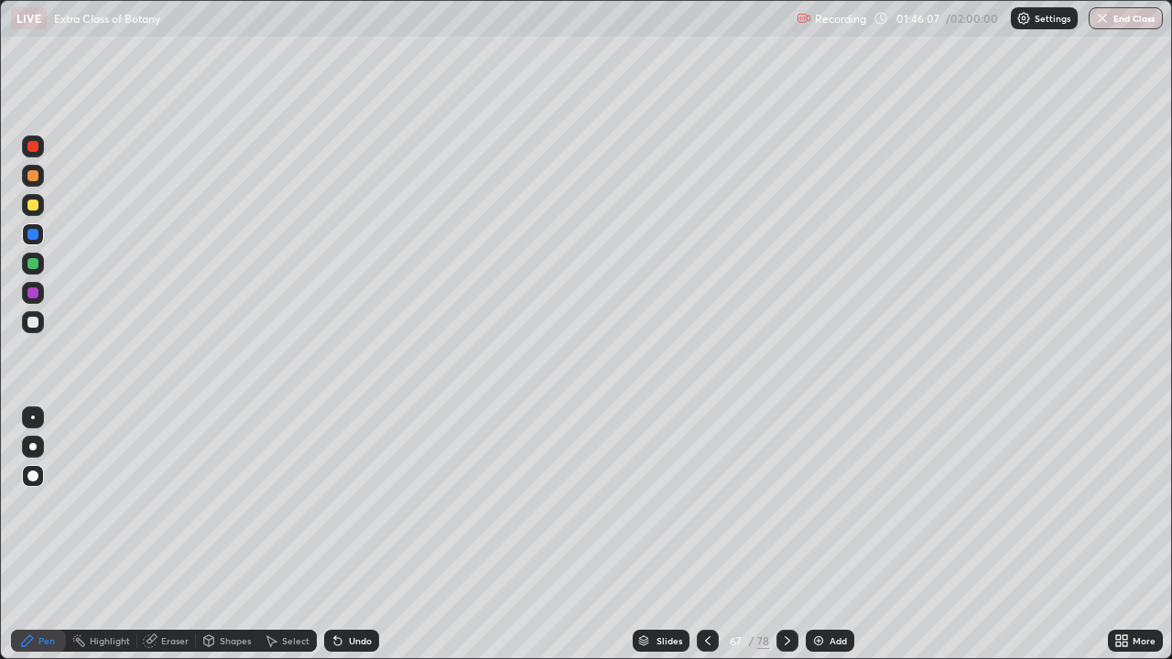
click at [38, 208] on div at bounding box center [33, 205] width 22 height 22
click at [36, 324] on div at bounding box center [32, 322] width 11 height 11
click at [33, 146] on div at bounding box center [32, 146] width 11 height 11
click at [31, 235] on div at bounding box center [32, 234] width 11 height 11
click at [38, 151] on div at bounding box center [33, 147] width 22 height 22
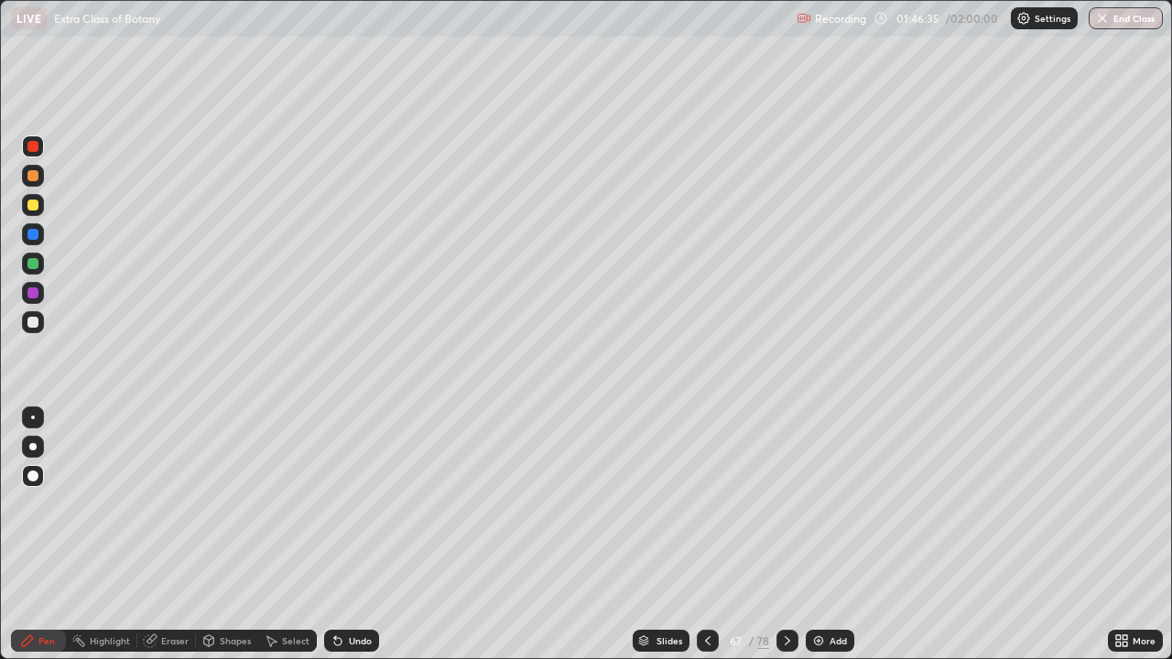
click at [30, 243] on div at bounding box center [33, 234] width 22 height 22
click at [34, 321] on div at bounding box center [32, 322] width 11 height 11
click at [34, 208] on div at bounding box center [32, 205] width 11 height 11
click at [786, 535] on icon at bounding box center [787, 641] width 15 height 15
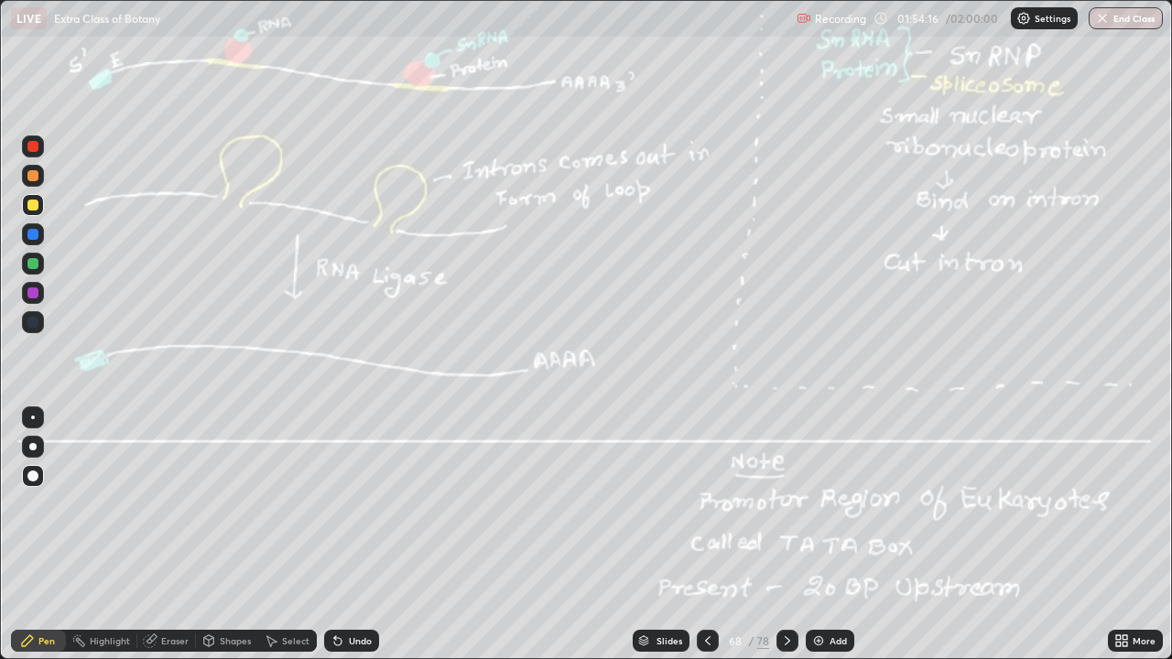
click at [1107, 20] on img "button" at bounding box center [1102, 18] width 15 height 15
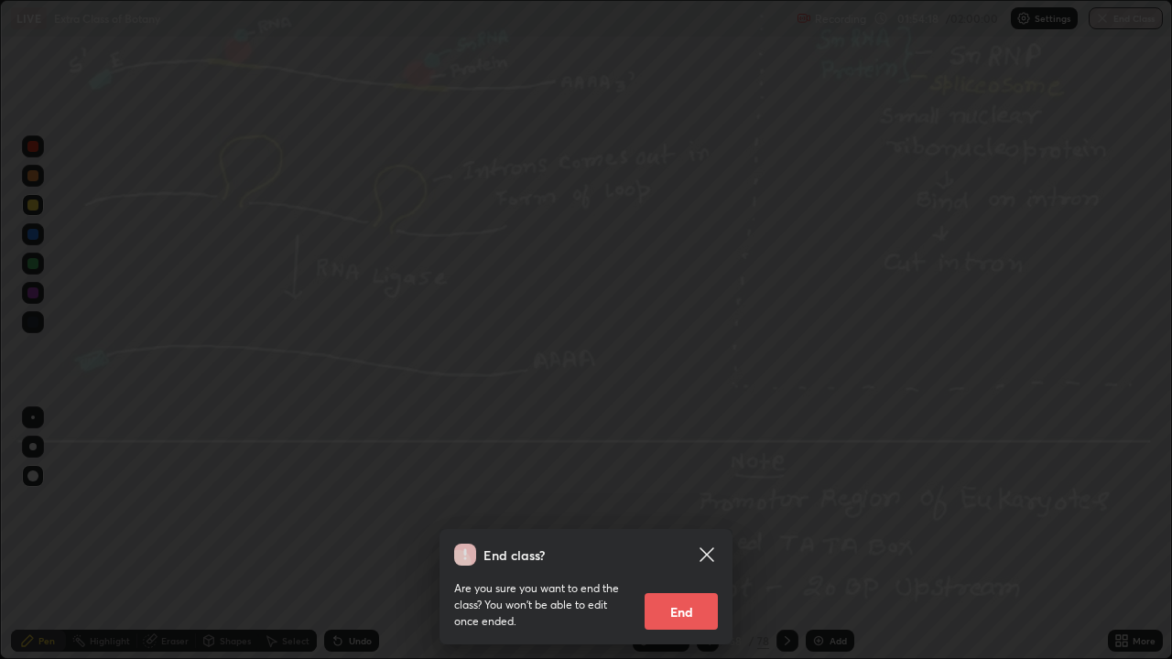
click at [691, 535] on button "End" at bounding box center [681, 611] width 73 height 37
